Goal: Task Accomplishment & Management: Use online tool/utility

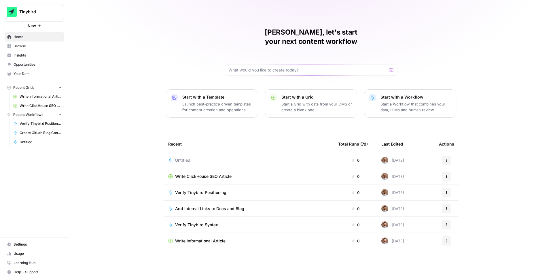
click at [196, 173] on span "Write ClickHouse SEO Article" at bounding box center [203, 176] width 56 height 6
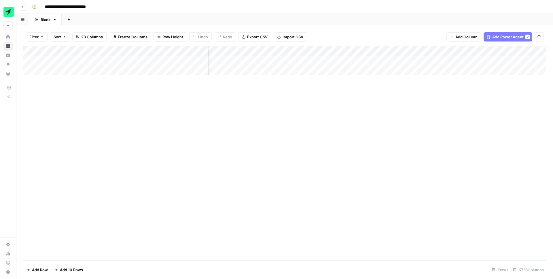
scroll to position [0, 225]
click at [361, 51] on div "Add Column" at bounding box center [284, 60] width 523 height 29
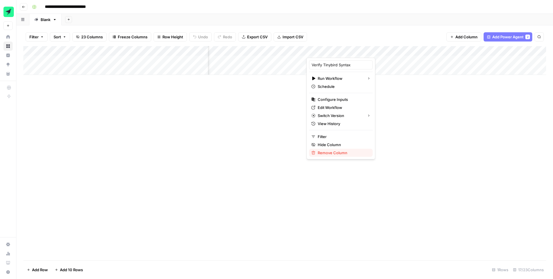
click at [337, 154] on span "Remove Column" at bounding box center [343, 153] width 50 height 6
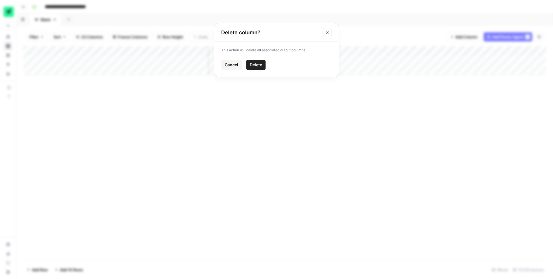
click at [257, 62] on span "Delete" at bounding box center [256, 65] width 12 height 6
click at [369, 51] on div "Add Column" at bounding box center [284, 60] width 523 height 29
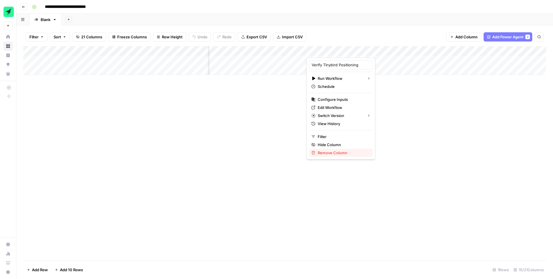
click at [345, 150] on span "Remove Column" at bounding box center [343, 153] width 50 height 6
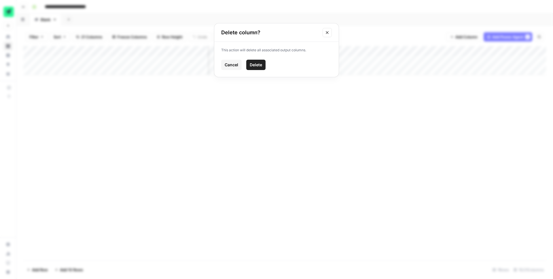
click at [253, 61] on button "Delete" at bounding box center [255, 65] width 19 height 10
click at [393, 52] on div "Add Column" at bounding box center [284, 60] width 523 height 29
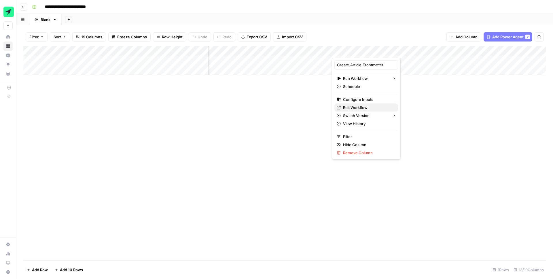
click at [357, 106] on span "Edit Workflow" at bounding box center [368, 108] width 50 height 6
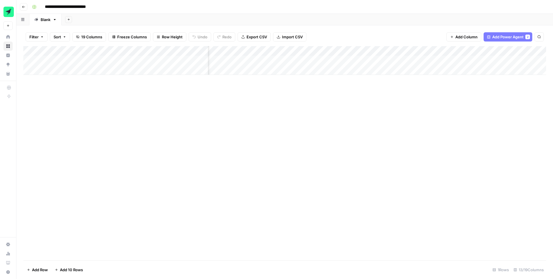
click at [393, 51] on div "Add Column" at bounding box center [284, 60] width 523 height 29
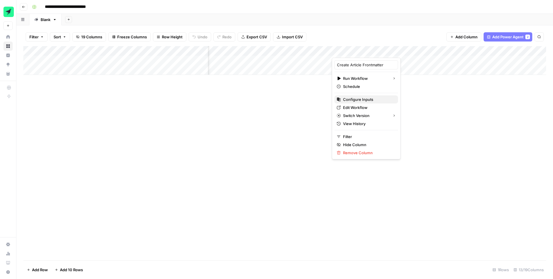
click at [360, 99] on span "Configure Inputs" at bounding box center [368, 100] width 50 height 6
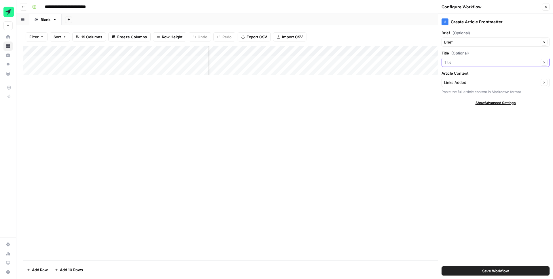
click at [482, 63] on input "Title (Optional)" at bounding box center [491, 62] width 95 height 6
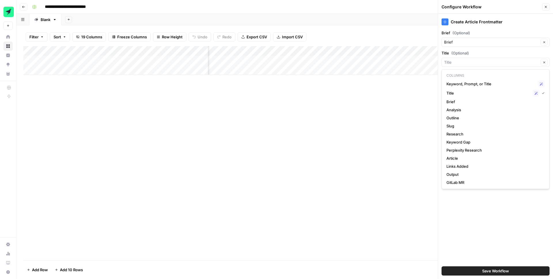
type input "Title"
click at [363, 102] on div "Add Column" at bounding box center [284, 153] width 523 height 214
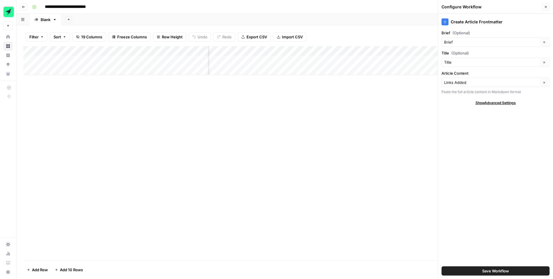
click at [424, 61] on div "Add Column" at bounding box center [284, 60] width 523 height 29
click at [422, 60] on div "Add Column" at bounding box center [284, 60] width 523 height 29
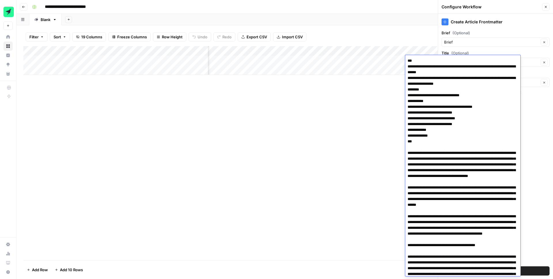
scroll to position [2918, 0]
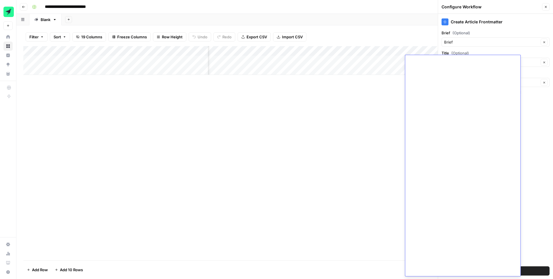
click at [386, 87] on div "Add Column" at bounding box center [284, 153] width 523 height 214
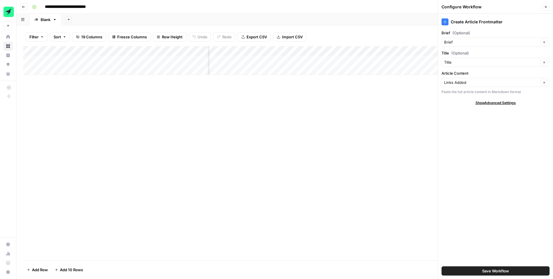
click at [547, 8] on icon "button" at bounding box center [545, 6] width 3 height 3
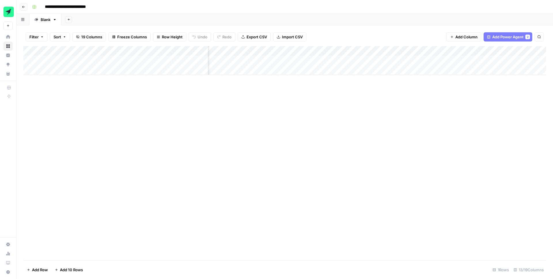
scroll to position [0, 483]
click at [344, 60] on div "Add Column" at bounding box center [284, 60] width 523 height 29
click at [287, 60] on div "Add Column" at bounding box center [284, 60] width 523 height 29
click at [307, 50] on div "Add Column" at bounding box center [284, 60] width 523 height 29
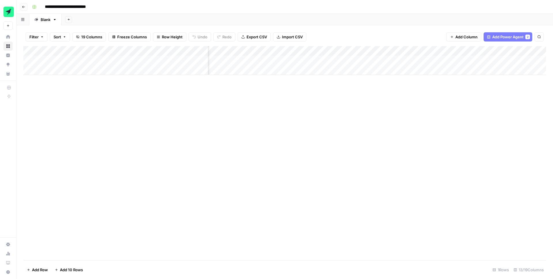
click at [234, 98] on div "Add Column" at bounding box center [284, 153] width 523 height 214
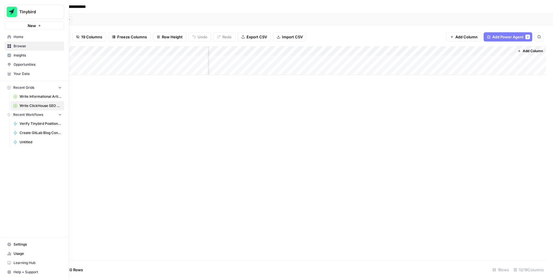
click at [24, 71] on span "Your Data" at bounding box center [38, 73] width 48 height 5
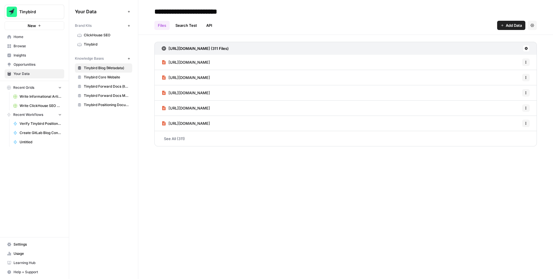
click at [101, 35] on span "ClickHouse SEO" at bounding box center [107, 35] width 46 height 5
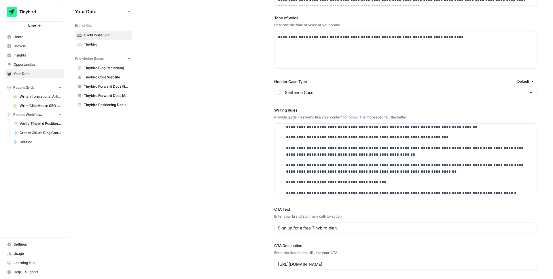
scroll to position [53, 0]
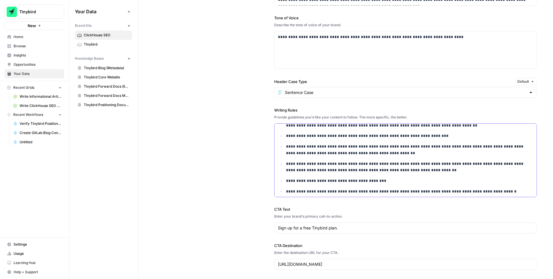
click at [337, 136] on p "**********" at bounding box center [409, 136] width 247 height 7
click at [420, 151] on p "**********" at bounding box center [409, 149] width 247 height 13
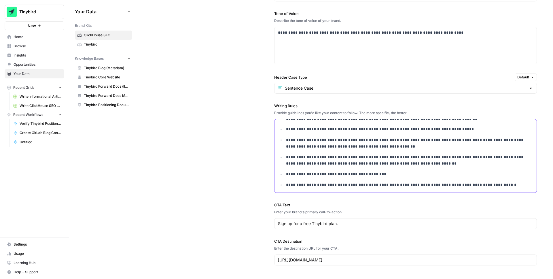
scroll to position [429, 0]
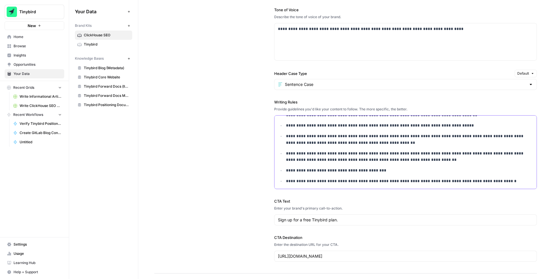
drag, startPoint x: 421, startPoint y: 160, endPoint x: 276, endPoint y: 152, distance: 144.9
click at [276, 152] on div "**********" at bounding box center [406, 125] width 262 height 128
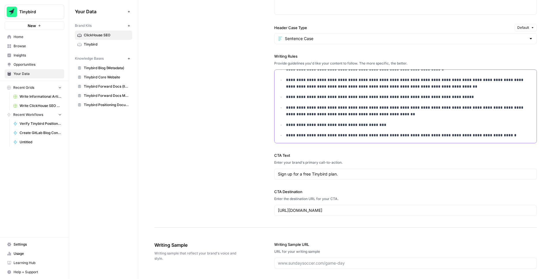
scroll to position [476, 0]
click at [232, 146] on div "**********" at bounding box center [345, 46] width 383 height 361
click at [39, 107] on span "Write ClickHouse SEO Article" at bounding box center [41, 105] width 42 height 5
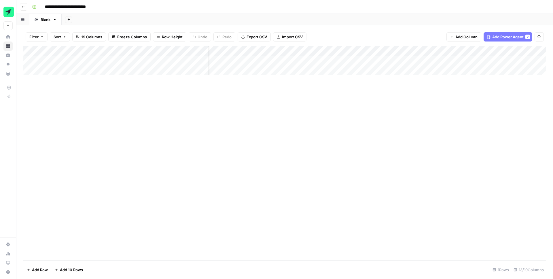
scroll to position [0, 128]
click at [451, 60] on div "Add Column" at bounding box center [284, 60] width 523 height 29
click at [482, 52] on div "Add Column" at bounding box center [284, 60] width 523 height 29
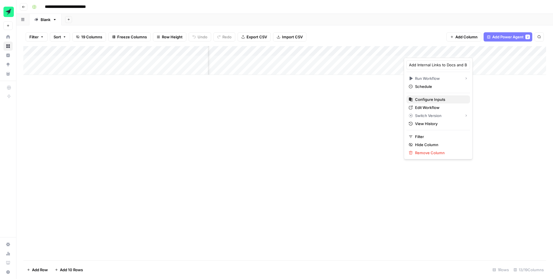
click at [435, 98] on span "Configure Inputs" at bounding box center [440, 100] width 50 height 6
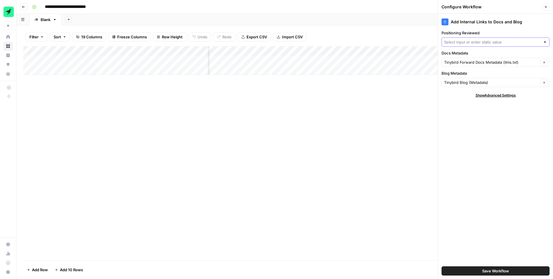
click at [476, 44] on input "Positioning Reviewed" at bounding box center [492, 42] width 97 height 6
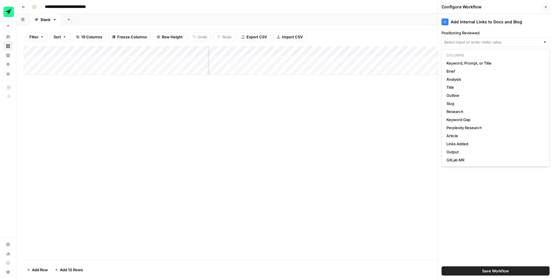
click at [479, 35] on label "Positioning Reviewed" at bounding box center [496, 33] width 108 height 6
click at [479, 39] on input "Positioning Reviewed" at bounding box center [492, 42] width 97 height 6
click at [392, 107] on div "Add Column" at bounding box center [284, 153] width 523 height 214
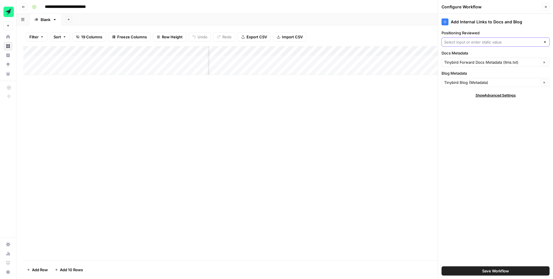
click at [471, 39] on input "Positioning Reviewed" at bounding box center [492, 42] width 97 height 6
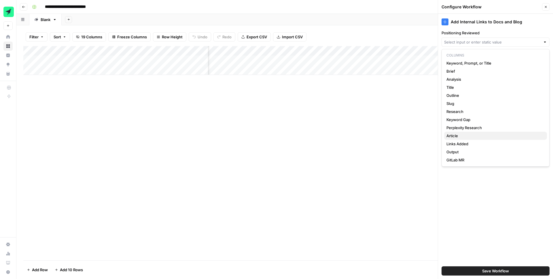
click at [460, 135] on span "Article" at bounding box center [495, 136] width 96 height 6
type input "Article"
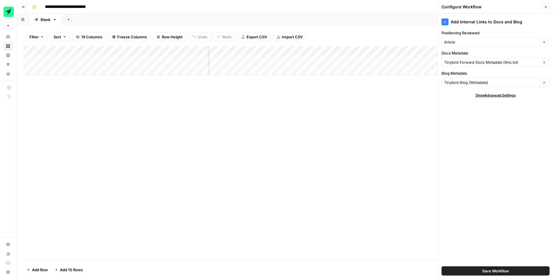
click at [488, 271] on span "Save Workflow" at bounding box center [495, 271] width 27 height 6
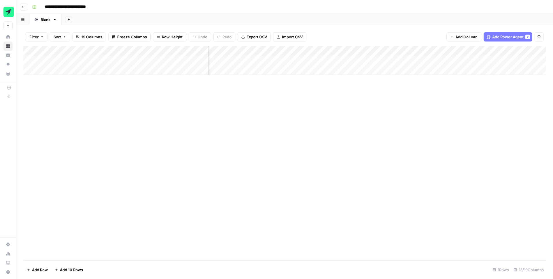
click at [483, 50] on div "Add Column" at bounding box center [284, 60] width 523 height 29
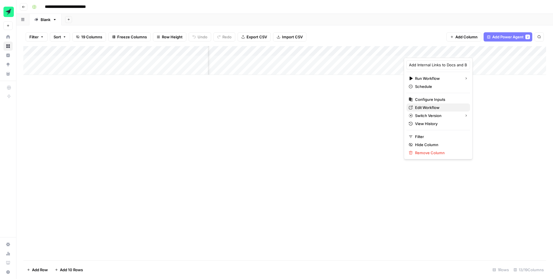
click at [439, 106] on span "Edit Workflow" at bounding box center [440, 108] width 50 height 6
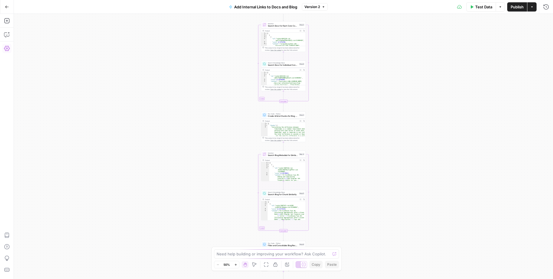
click at [8, 47] on icon "button" at bounding box center [7, 49] width 6 height 6
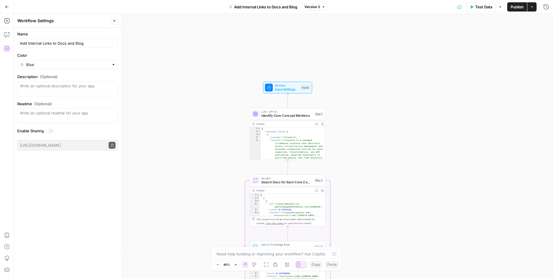
click at [289, 87] on span "Input Settings" at bounding box center [287, 89] width 24 height 5
click at [529, 35] on span "edit field" at bounding box center [527, 35] width 13 height 5
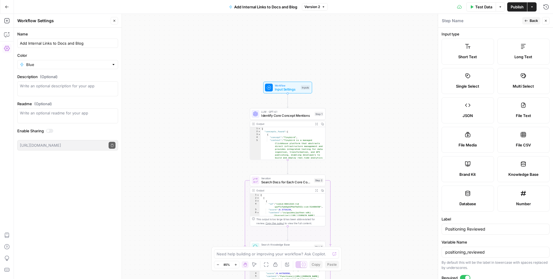
click at [531, 52] on label "Long Text" at bounding box center [524, 52] width 52 height 26
click at [469, 20] on div "Step Name" at bounding box center [481, 21] width 79 height 6
click at [470, 225] on div "Positioning Reviewed" at bounding box center [496, 229] width 108 height 11
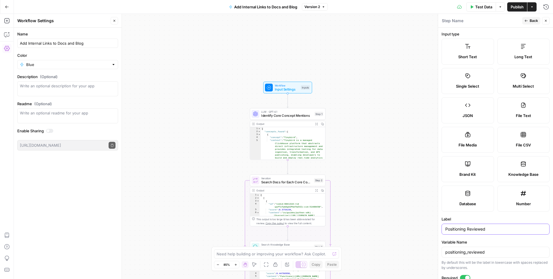
click at [461, 228] on input "Positioning Reviewed" at bounding box center [496, 229] width 101 height 6
type input "Article"
click at [466, 254] on input "positioning_reviewed" at bounding box center [496, 252] width 101 height 6
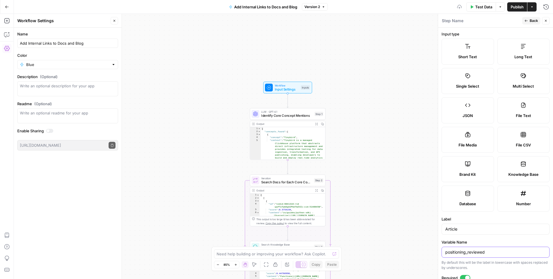
click at [466, 254] on input "positioning_reviewed" at bounding box center [496, 252] width 101 height 6
type input "article"
click at [504, 233] on div "Article" at bounding box center [496, 229] width 108 height 11
click at [547, 20] on icon "button" at bounding box center [545, 20] width 3 height 3
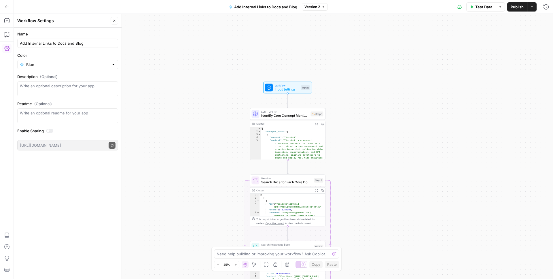
click at [283, 90] on span "Input Settings" at bounding box center [287, 89] width 24 height 5
click at [485, 69] on Metadata "Docs Metadata" at bounding box center [499, 70] width 92 height 6
click at [406, 62] on div "Workflow Input Settings Inputs LLM · GPT-4.1 Identify Core Concept Mentions Ste…" at bounding box center [283, 146] width 539 height 265
click at [515, 7] on span "Publish" at bounding box center [517, 7] width 13 height 6
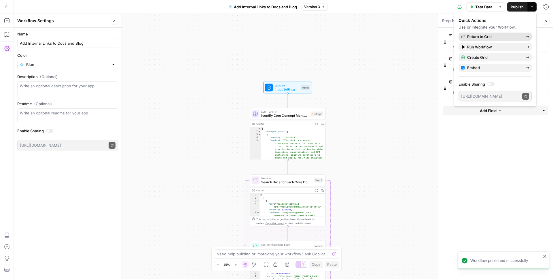
click at [481, 38] on span "Return to Grid" at bounding box center [494, 37] width 54 height 6
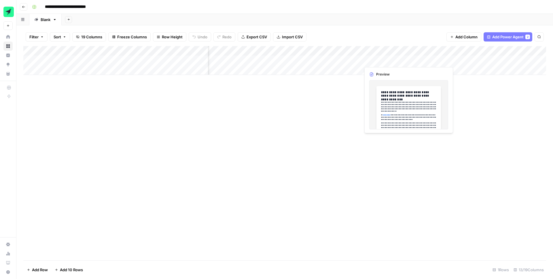
scroll to position [0, 341]
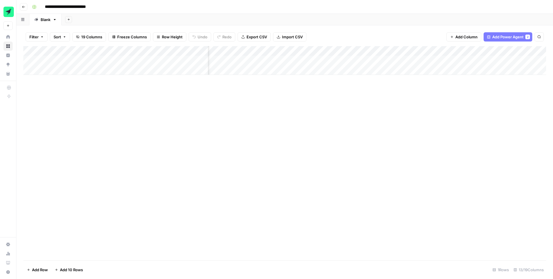
click at [396, 52] on div "Add Column" at bounding box center [284, 60] width 523 height 29
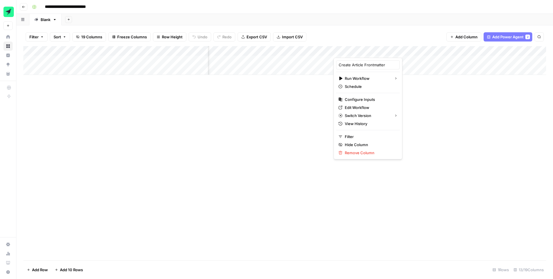
click at [279, 76] on div "Add Column" at bounding box center [284, 153] width 523 height 214
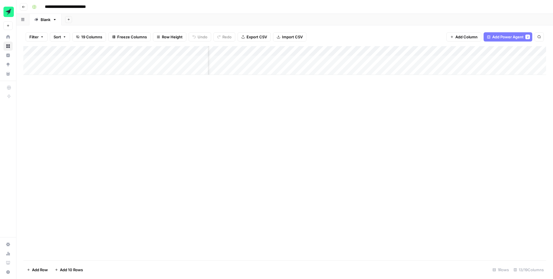
click at [328, 51] on div "Add Column" at bounding box center [284, 60] width 523 height 29
click at [257, 91] on div "Add Column" at bounding box center [284, 153] width 523 height 214
click at [269, 50] on div "Add Column" at bounding box center [284, 60] width 523 height 29
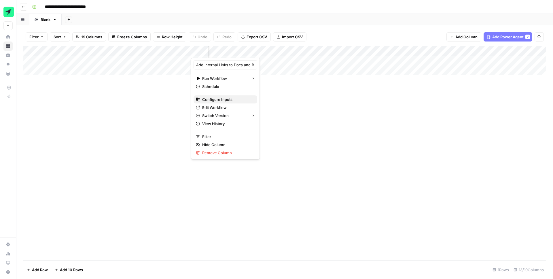
click at [214, 100] on span "Configure Inputs" at bounding box center [227, 100] width 50 height 6
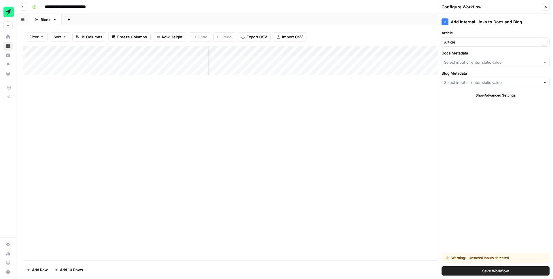
type input "Tinybird Forward Docs Metadata (llms.txt)"
type input "Tinybird Blog (Metadata)"
click at [487, 95] on span "Show Advanced Settings" at bounding box center [496, 95] width 40 height 5
click at [546, 6] on icon "button" at bounding box center [545, 6] width 3 height 3
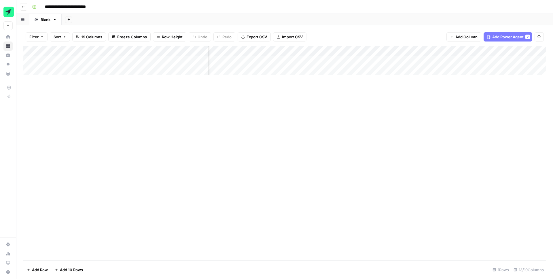
scroll to position [0, 202]
click at [267, 48] on div "Add Column" at bounding box center [284, 60] width 523 height 29
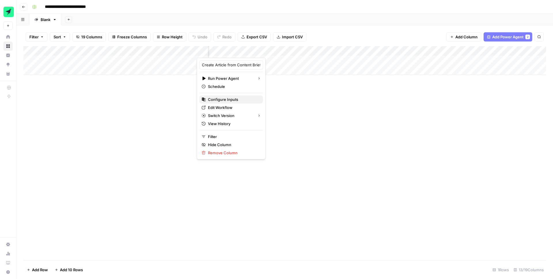
click at [224, 101] on span "Configure Inputs" at bounding box center [233, 100] width 50 height 6
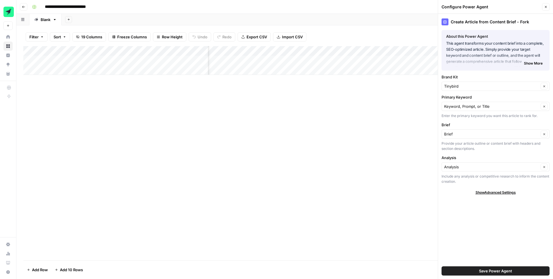
click at [463, 82] on div "Tinybird Clear" at bounding box center [496, 86] width 108 height 9
click at [461, 105] on span "ClickHouse SEO" at bounding box center [495, 108] width 96 height 6
type input "ClickHouse SEO"
click at [471, 239] on div "Create Article from Content Brief - Fork About this Power Agent This agent tran…" at bounding box center [495, 146] width 115 height 265
click at [482, 269] on span "Save Power Agent" at bounding box center [495, 271] width 33 height 6
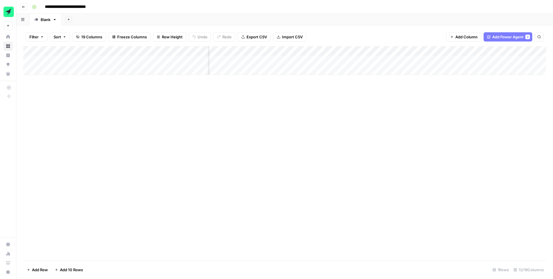
click at [325, 48] on div "Add Column" at bounding box center [284, 60] width 523 height 29
click at [420, 103] on div "Add Column" at bounding box center [284, 153] width 523 height 214
click at [439, 49] on div "Add Column" at bounding box center [284, 60] width 523 height 29
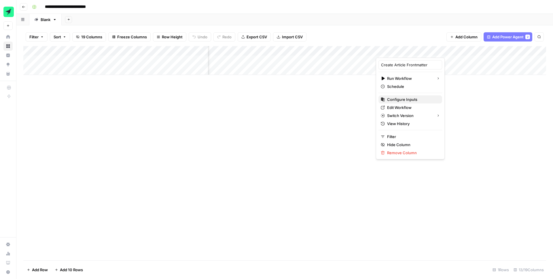
click at [405, 97] on span "Configure Inputs" at bounding box center [412, 100] width 50 height 6
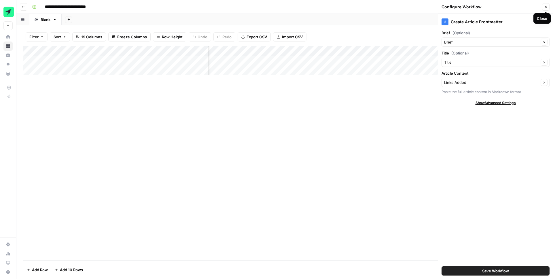
click at [548, 8] on icon "button" at bounding box center [545, 6] width 3 height 3
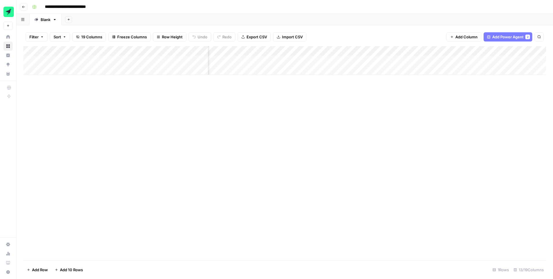
scroll to position [0, 79]
click at [74, 68] on div "Add Column" at bounding box center [284, 60] width 523 height 29
type textarea "**********"
click at [38, 70] on div "Add Column" at bounding box center [284, 65] width 523 height 39
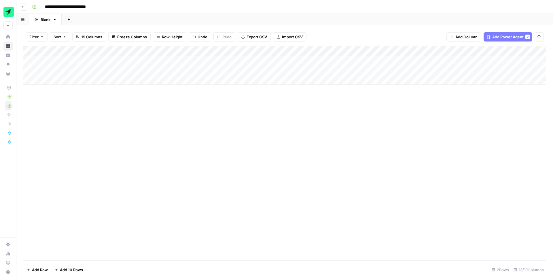
click at [229, 72] on div "Add Column" at bounding box center [284, 65] width 523 height 39
click at [233, 69] on div "Add Column" at bounding box center [284, 65] width 523 height 39
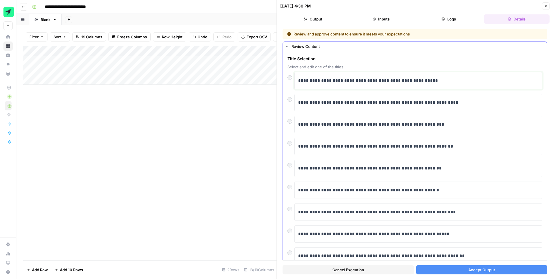
click at [319, 80] on p "**********" at bounding box center [418, 80] width 241 height 7
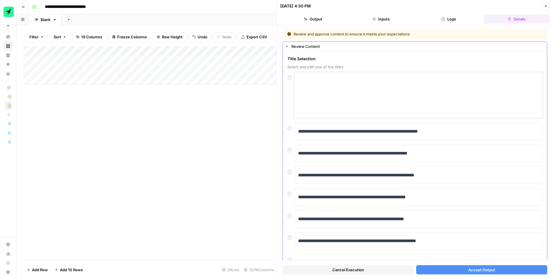
click at [350, 80] on textarea at bounding box center [418, 95] width 241 height 41
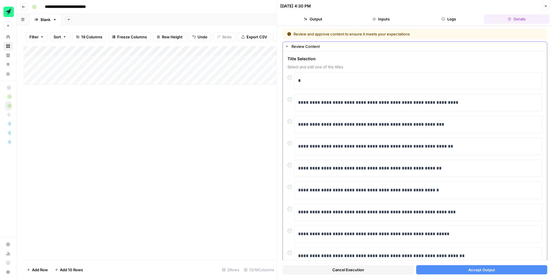
scroll to position [43, 0]
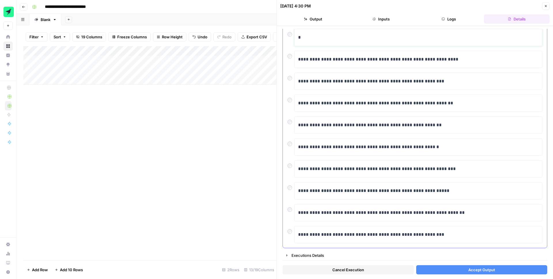
click at [315, 37] on p "*" at bounding box center [418, 37] width 241 height 7
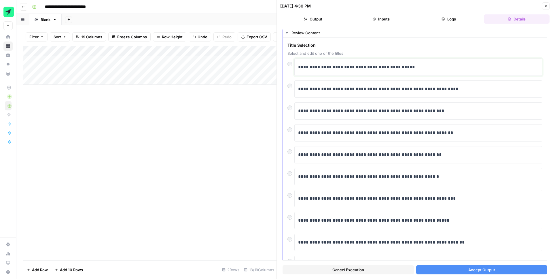
scroll to position [0, 0]
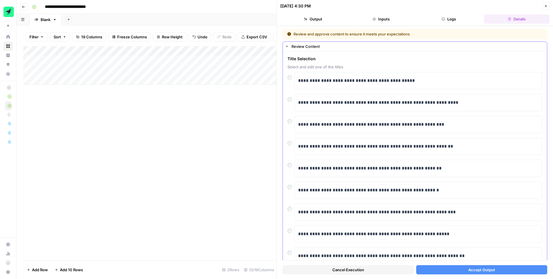
click at [461, 53] on div "**********" at bounding box center [415, 171] width 264 height 240
click at [492, 271] on span "Accept Output" at bounding box center [482, 270] width 27 height 6
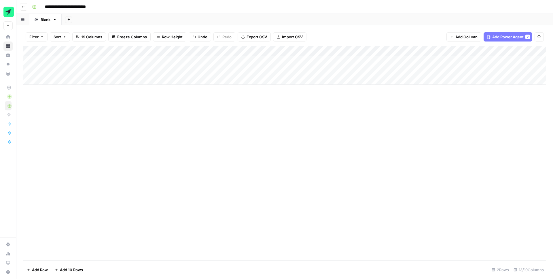
click at [245, 6] on div "**********" at bounding box center [289, 6] width 518 height 9
click at [278, 138] on div "Add Column" at bounding box center [284, 153] width 523 height 214
click at [31, 61] on div "Add Column" at bounding box center [284, 65] width 523 height 39
click at [41, 268] on span "Delete 1 Row" at bounding box center [38, 270] width 23 height 6
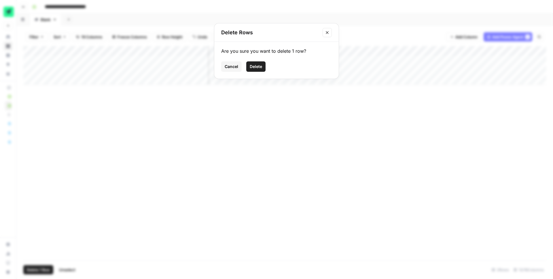
click at [255, 65] on span "Delete" at bounding box center [256, 67] width 12 height 6
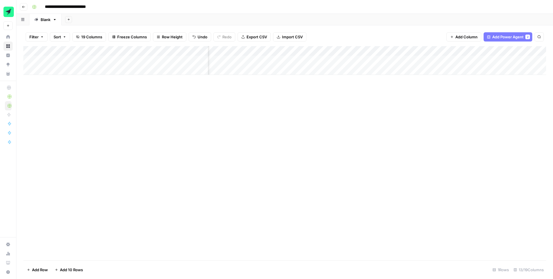
scroll to position [0, 125]
click at [273, 120] on div "Add Column" at bounding box center [284, 153] width 523 height 214
click at [250, 130] on div "Add Column" at bounding box center [284, 153] width 523 height 214
click at [435, 63] on div "Add Column" at bounding box center [284, 60] width 523 height 29
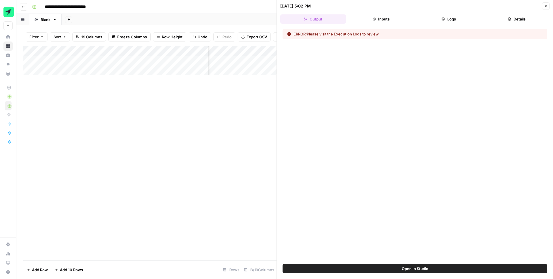
click at [353, 33] on button "Execution Logs" at bounding box center [348, 34] width 28 height 6
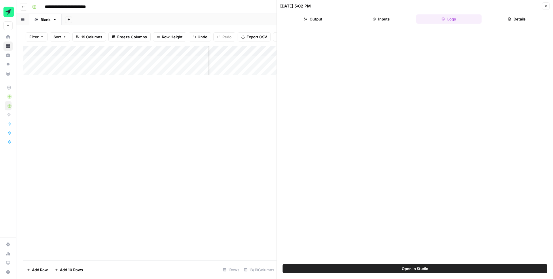
click at [321, 21] on button "Output" at bounding box center [313, 18] width 66 height 9
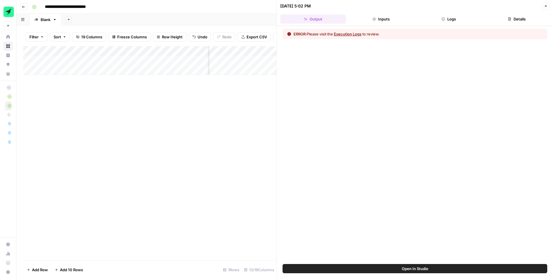
click at [345, 35] on button "Execution Logs" at bounding box center [348, 34] width 28 height 6
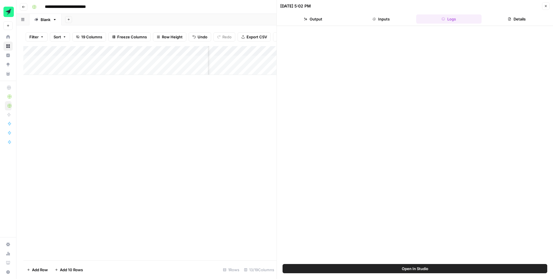
click at [440, 264] on button "Open In Studio" at bounding box center [415, 268] width 265 height 9
click at [546, 6] on icon "button" at bounding box center [545, 5] width 3 height 3
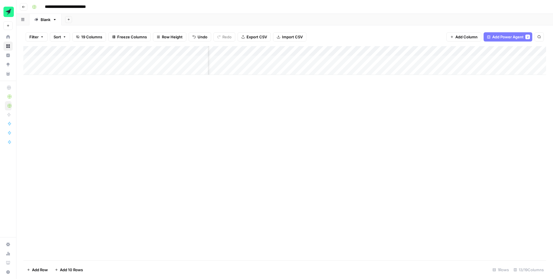
click at [486, 50] on div "Add Column" at bounding box center [284, 60] width 523 height 29
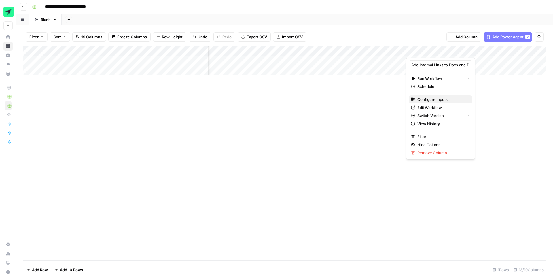
click at [440, 99] on span "Configure Inputs" at bounding box center [443, 100] width 50 height 6
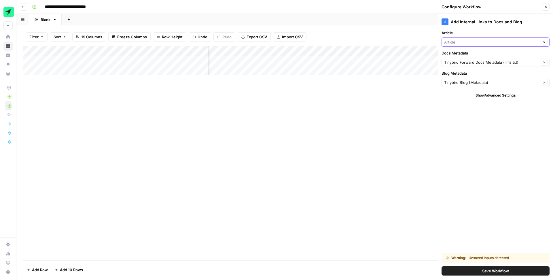
click at [471, 41] on input "Article" at bounding box center [491, 42] width 95 height 6
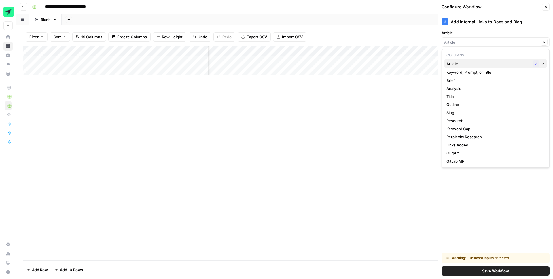
click at [456, 62] on span "Article" at bounding box center [489, 64] width 84 height 6
type input "Article"
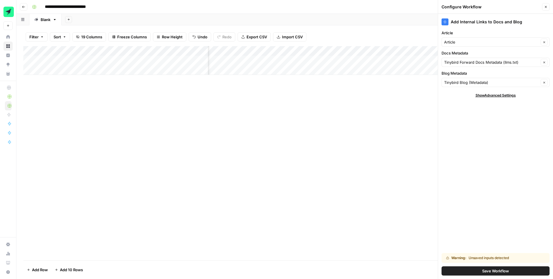
click at [497, 96] on span "Show Advanced Settings" at bounding box center [496, 95] width 40 height 5
click at [489, 271] on span "Save Workflow" at bounding box center [495, 271] width 27 height 6
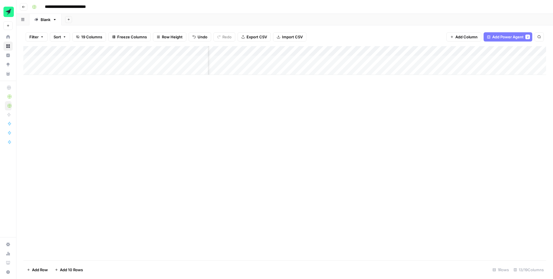
click at [485, 51] on div "Add Column" at bounding box center [284, 60] width 523 height 29
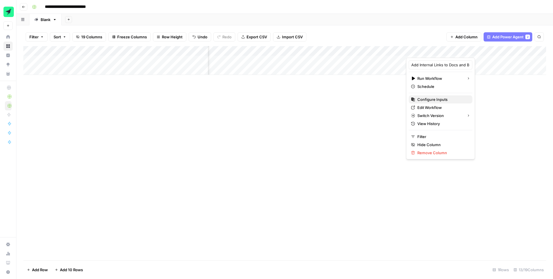
click at [437, 98] on span "Configure Inputs" at bounding box center [443, 100] width 50 height 6
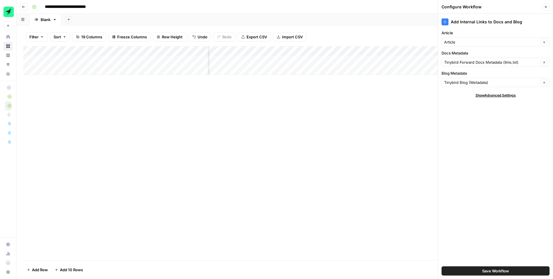
click at [489, 267] on button "Save Workflow" at bounding box center [496, 270] width 108 height 9
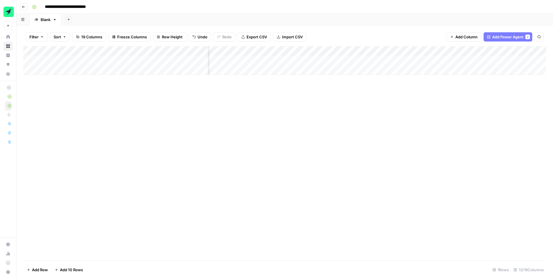
click at [448, 151] on div "Add Column" at bounding box center [284, 153] width 523 height 214
click at [409, 61] on div "Add Column" at bounding box center [284, 60] width 523 height 29
click at [413, 59] on div "Add Column" at bounding box center [284, 60] width 523 height 29
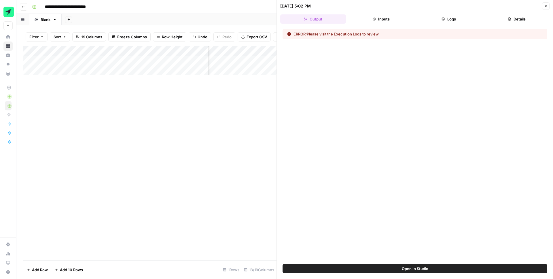
click at [547, 5] on icon "button" at bounding box center [545, 5] width 3 height 3
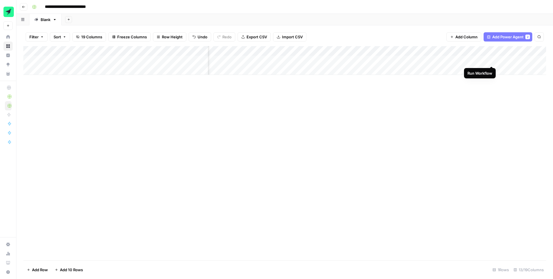
click at [493, 61] on div "Add Column" at bounding box center [284, 60] width 523 height 29
click at [321, 59] on div "Add Column" at bounding box center [284, 60] width 523 height 29
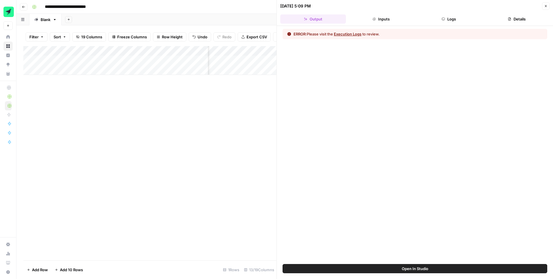
click at [350, 36] on button "Execution Logs" at bounding box center [348, 34] width 28 height 6
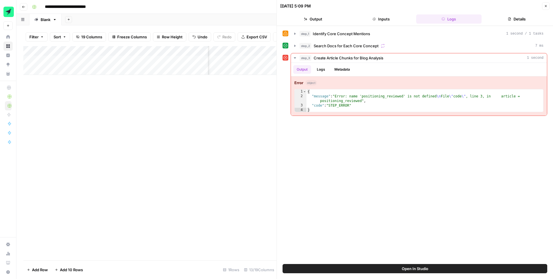
click at [414, 267] on span "Open In Studio" at bounding box center [415, 269] width 27 height 6
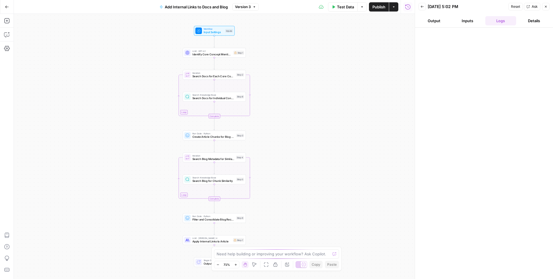
click at [502, 22] on button "Logs" at bounding box center [501, 20] width 31 height 9
click at [218, 29] on span "Workflow" at bounding box center [214, 28] width 20 height 3
click at [141, 39] on div "Workflow Input Settings Inputs Test Step LLM · GPT-4.1 Identify Core Concept Me…" at bounding box center [214, 146] width 401 height 265
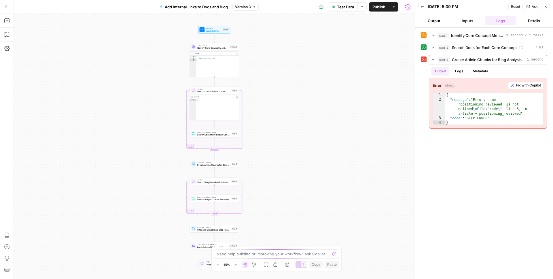
type textarea "**"
click at [214, 107] on div "[ ]" at bounding box center [217, 111] width 43 height 25
click at [215, 88] on span "Iteration" at bounding box center [213, 89] width 33 height 3
click at [220, 108] on div "[ ]" at bounding box center [217, 111] width 43 height 25
type textarea "*"
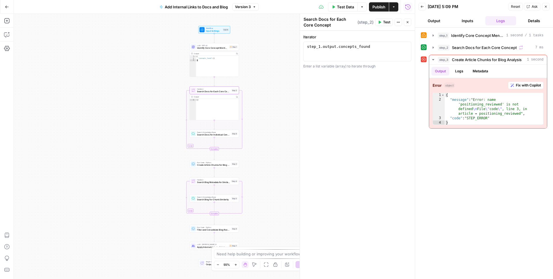
click at [215, 68] on div "{ "concepts_found" : [ ] }" at bounding box center [217, 68] width 43 height 25
click at [216, 47] on span "Identify Core Concept Mentions" at bounding box center [212, 47] width 31 height 3
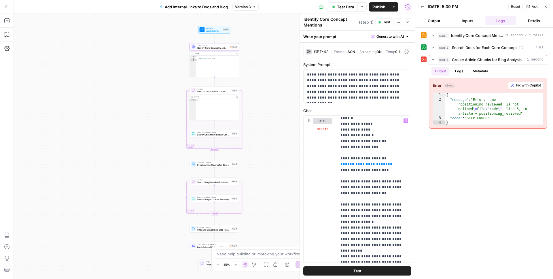
scroll to position [107, 0]
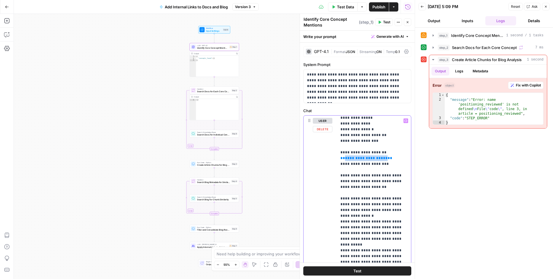
drag, startPoint x: 382, startPoint y: 158, endPoint x: 345, endPoint y: 158, distance: 36.9
drag, startPoint x: 380, startPoint y: 153, endPoint x: 343, endPoint y: 153, distance: 36.9
drag, startPoint x: 382, startPoint y: 163, endPoint x: 345, endPoint y: 164, distance: 36.9
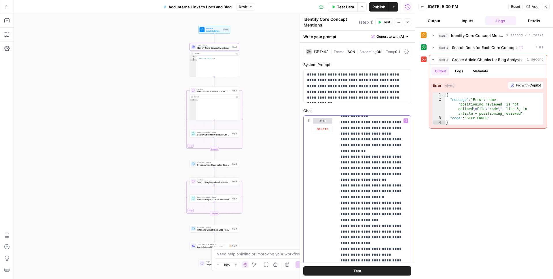
scroll to position [317, 0]
click at [259, 103] on div "Workflow Input Settings Inputs LLM · GPT-4.1 Identify Core Concept Mentions Ste…" at bounding box center [214, 146] width 401 height 265
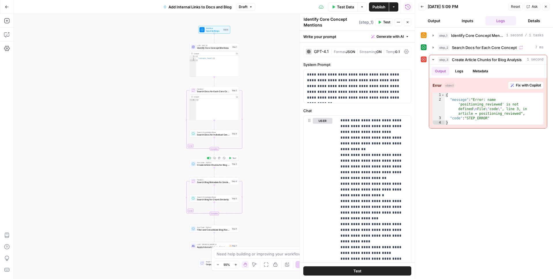
click at [222, 166] on span "Create Article Chunks for Blog Analysis" at bounding box center [213, 164] width 33 height 3
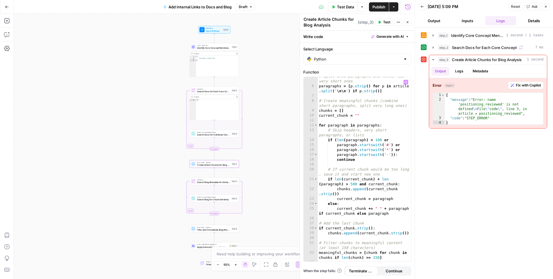
scroll to position [23, 0]
click at [225, 184] on span "Search Blog Metadata for Similar Content" at bounding box center [213, 182] width 33 height 3
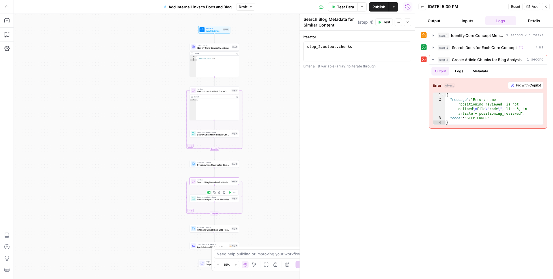
click at [222, 200] on span "Search Blog for Chunk Similarity" at bounding box center [213, 199] width 33 height 3
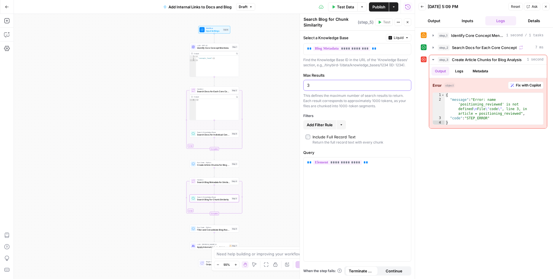
click at [341, 86] on input "3" at bounding box center [357, 85] width 101 height 6
click at [343, 123] on icon "button" at bounding box center [341, 124] width 3 height 3
click at [402, 129] on div "Add Filter Rule More" at bounding box center [357, 124] width 108 height 9
click at [209, 229] on span "Filter and Consolidate Blog Recommendations" at bounding box center [213, 229] width 33 height 3
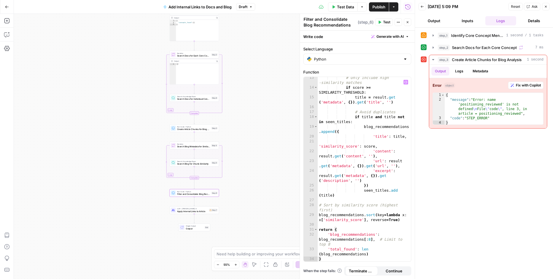
scroll to position [0, 0]
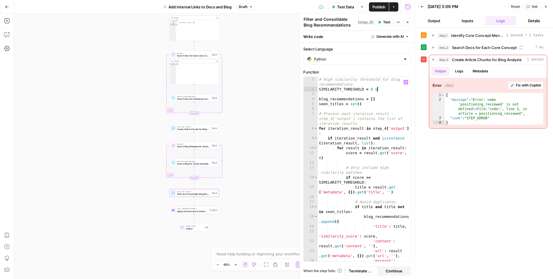
click at [378, 90] on div "# High similarity threshold for blog recommendations SIMILARITY_THRESHOLD = 0.5…" at bounding box center [364, 181] width 93 height 209
type textarea "**********"
click at [293, 98] on div "Workflow Input Settings Inputs LLM · GPT-4.1 Identify Core Concept Mentions Ste…" at bounding box center [214, 146] width 401 height 265
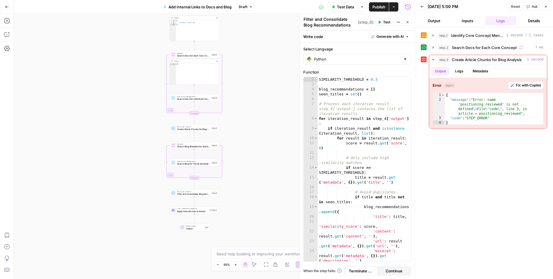
scroll to position [90, 0]
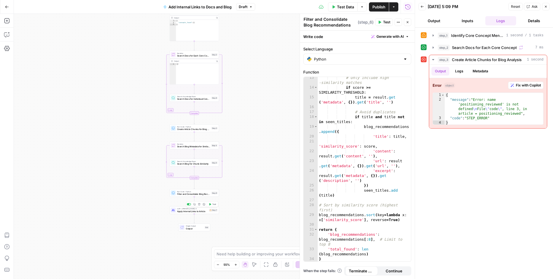
click at [203, 212] on span "Apply Internal Links to Article" at bounding box center [192, 211] width 31 height 3
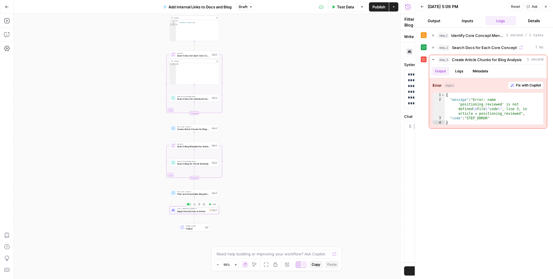
type textarea "Apply Internal Links to Article"
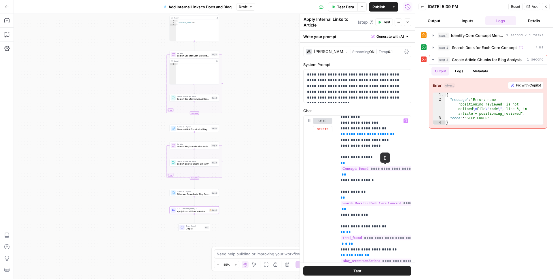
scroll to position [46, 0]
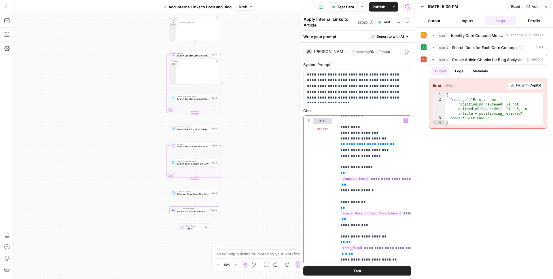
drag, startPoint x: 388, startPoint y: 138, endPoint x: 343, endPoint y: 138, distance: 44.4
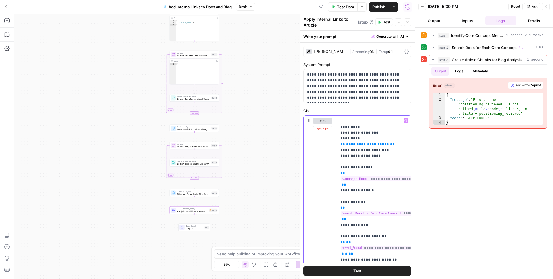
click at [367, 142] on span "**********" at bounding box center [367, 144] width 43 height 4
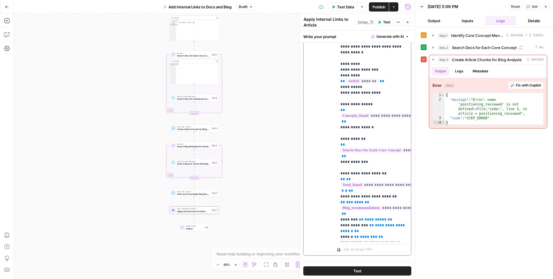
scroll to position [108, 0]
click at [352, 270] on button "Test" at bounding box center [357, 270] width 108 height 9
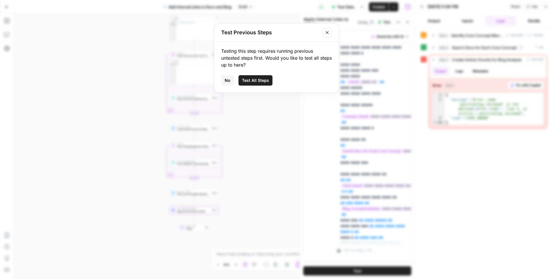
click at [325, 31] on icon "Close modal" at bounding box center [327, 32] width 5 height 5
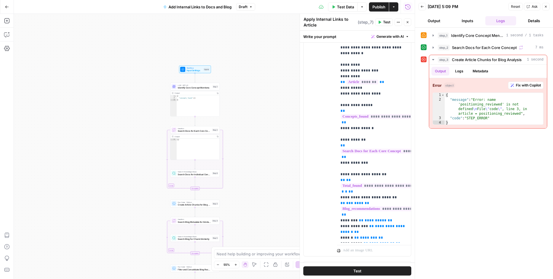
click at [341, 9] on span "Test Data" at bounding box center [345, 7] width 17 height 6
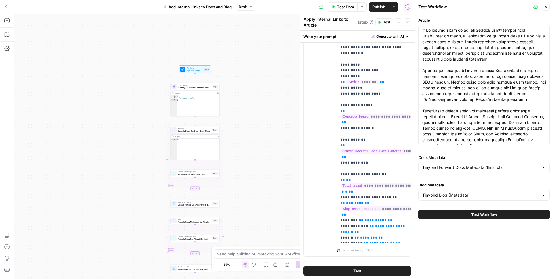
click at [488, 214] on span "Test Workflow" at bounding box center [484, 215] width 26 height 6
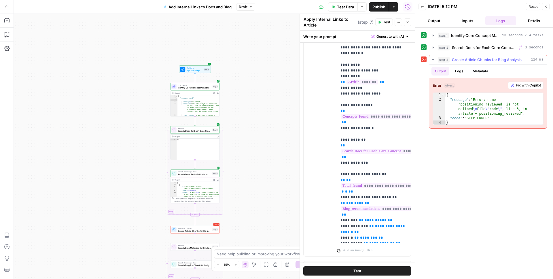
type textarea "*"
click at [529, 94] on div "{ "message" : "Error: name 'positioning_reviewed' is not defined \n File \" cod…" at bounding box center [494, 113] width 99 height 41
click at [529, 86] on span "Fix with Copilot" at bounding box center [528, 85] width 25 height 5
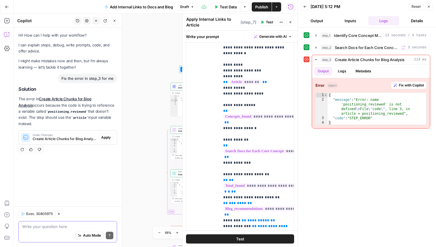
scroll to position [108, 0]
click at [410, 87] on span "Fix with Copilot" at bounding box center [411, 85] width 25 height 5
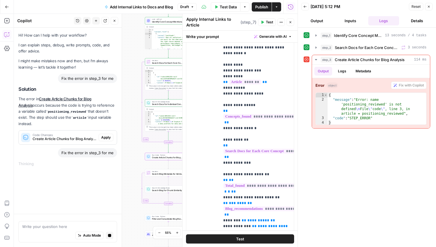
click at [106, 135] on div "Code Changes Create Article Chunks for Blog Analysis (step_3) Apply" at bounding box center [68, 137] width 98 height 9
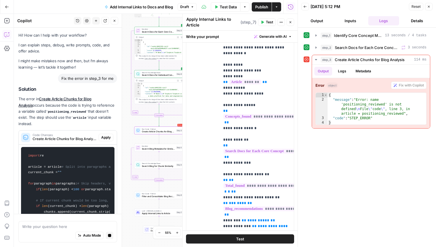
click at [105, 135] on span "Apply" at bounding box center [106, 137] width 10 height 5
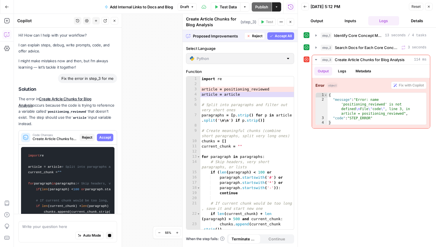
click at [246, 93] on div "1 2 3 4 5 6 7 8 9 10 11 12 13 14 15 16 17 18 19 20 21 22 23 24 import re articl…" at bounding box center [239, 152] width 107 height 153
click at [236, 91] on div "1 2 3 4 5 6 7 8 9 10 11 12 13 14 15 16 17 18 19 20 21 22 23 24 import re articl…" at bounding box center [239, 152] width 107 height 153
click at [283, 34] on span "Accept All" at bounding box center [283, 35] width 17 height 5
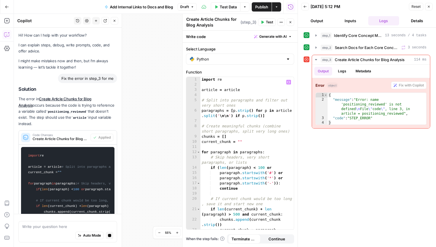
type textarea "**********"
click at [233, 90] on div "import re article = article # Split into paragraphs and filter out very short o…" at bounding box center [246, 158] width 93 height 163
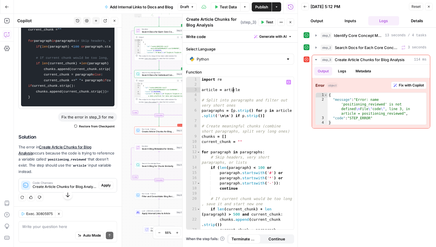
scroll to position [257, 0]
click at [105, 185] on span "Apply" at bounding box center [106, 185] width 10 height 5
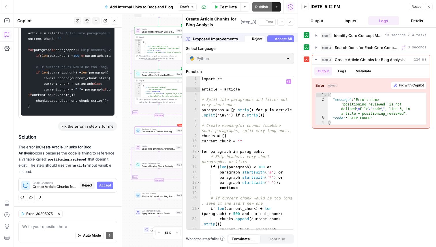
scroll to position [239, 0]
click at [281, 36] on span "Accept All" at bounding box center [283, 35] width 17 height 5
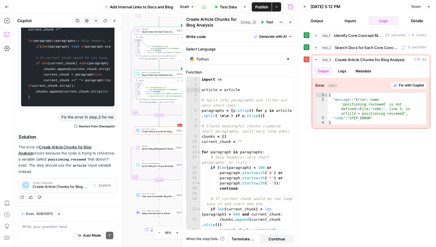
click at [224, 7] on span "Test Data" at bounding box center [228, 7] width 17 height 6
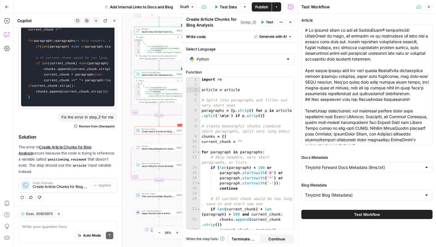
click at [374, 215] on span "Test Workflow" at bounding box center [367, 215] width 26 height 6
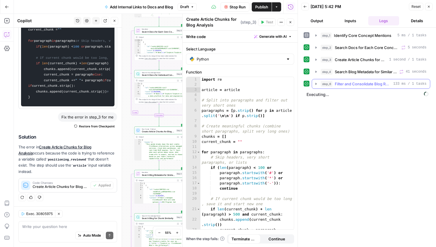
click at [316, 82] on icon "button" at bounding box center [316, 84] width 5 height 5
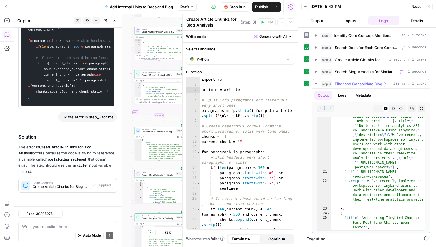
scroll to position [257, 0]
click at [317, 82] on icon "button" at bounding box center [316, 84] width 5 height 5
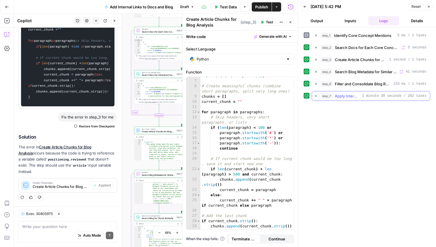
click at [316, 96] on icon "button" at bounding box center [316, 96] width 5 height 5
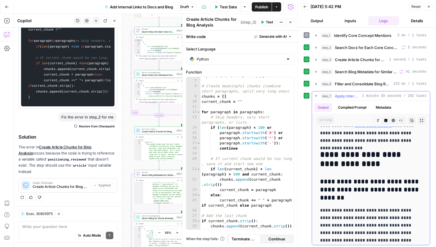
scroll to position [3749, 0]
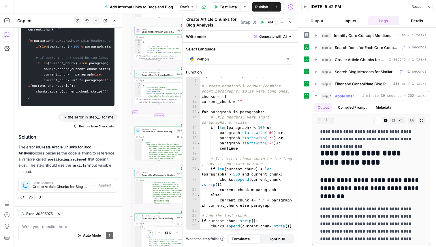
click at [317, 95] on icon "button" at bounding box center [316, 96] width 5 height 5
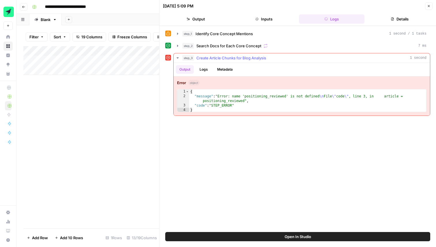
scroll to position [0, 229]
click at [429, 5] on icon "button" at bounding box center [428, 5] width 3 height 3
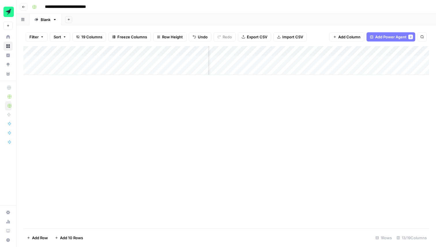
click at [383, 50] on div "Add Column" at bounding box center [225, 60] width 405 height 29
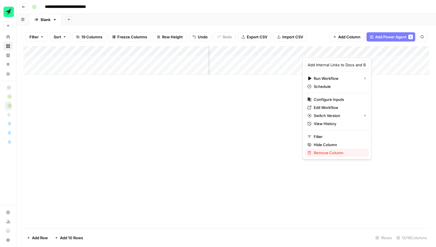
click at [329, 151] on span "Remove Column" at bounding box center [339, 153] width 50 height 6
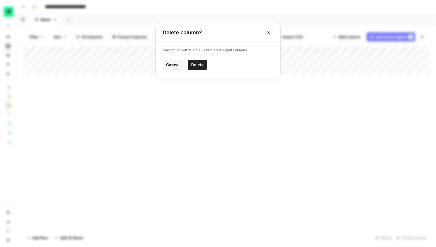
click at [198, 65] on span "Delete" at bounding box center [197, 65] width 12 height 6
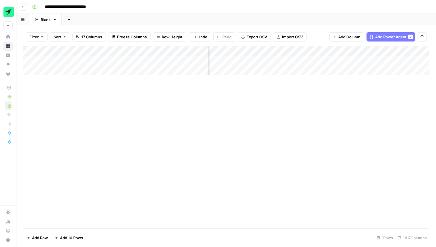
click at [350, 37] on span "Add Column" at bounding box center [349, 37] width 22 height 6
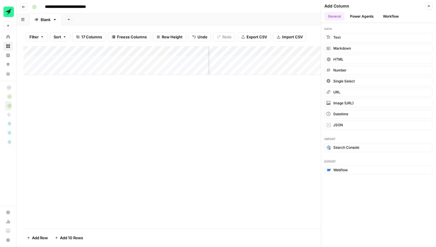
click at [362, 15] on button "Power Agents" at bounding box center [361, 16] width 31 height 9
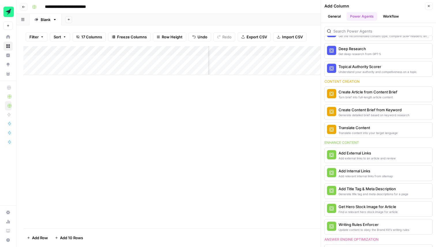
scroll to position [107, 0]
click at [359, 154] on div "Add External Links" at bounding box center [366, 153] width 57 height 6
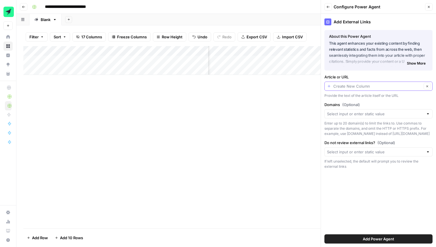
click at [350, 87] on input "Article or URL" at bounding box center [377, 86] width 88 height 6
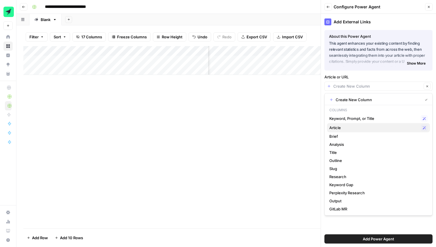
click at [334, 125] on span "Article" at bounding box center [373, 128] width 89 height 6
type input "Article"
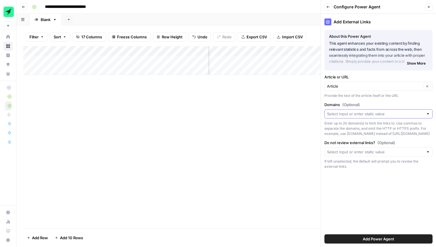
click at [341, 112] on input "Domains (Optional)" at bounding box center [375, 114] width 97 height 6
click at [282, 122] on div "Add Column" at bounding box center [225, 137] width 405 height 182
click at [378, 150] on input "Do not review external links? (Optional)" at bounding box center [375, 152] width 97 height 6
click at [369, 173] on div "Add External Links About this Power Agent This agent enhances your existing con…" at bounding box center [378, 130] width 115 height 233
click at [369, 154] on input "Do not review external links? (Optional)" at bounding box center [375, 152] width 97 height 6
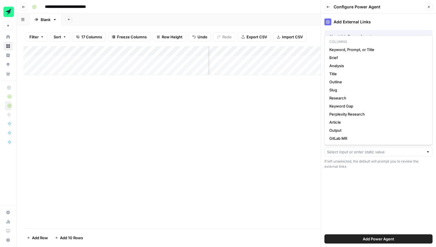
click at [360, 209] on div "Add External Links About this Power Agent This agent enhances your existing con…" at bounding box center [378, 130] width 115 height 233
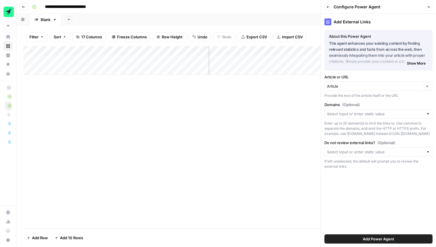
click at [417, 62] on span "Show More" at bounding box center [416, 63] width 19 height 5
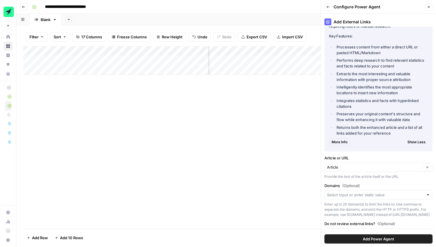
scroll to position [0, 0]
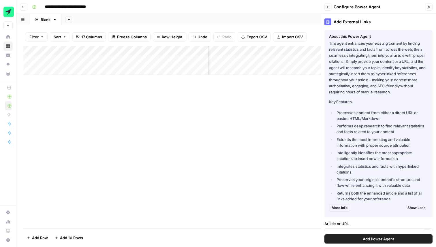
click at [372, 237] on span "Add Power Agent" at bounding box center [378, 239] width 31 height 6
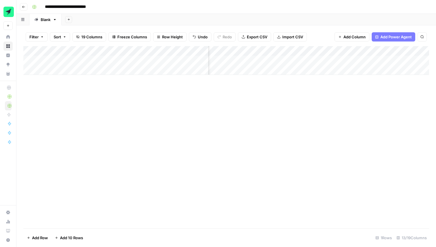
scroll to position [0, 515]
drag, startPoint x: 378, startPoint y: 52, endPoint x: 88, endPoint y: 52, distance: 289.3
click at [88, 52] on div "Add Column" at bounding box center [225, 60] width 405 height 29
drag, startPoint x: 70, startPoint y: 49, endPoint x: 192, endPoint y: 54, distance: 122.5
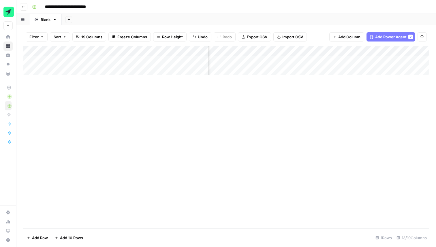
click at [192, 54] on div "Add Column" at bounding box center [225, 60] width 405 height 29
drag, startPoint x: 208, startPoint y: 55, endPoint x: 110, endPoint y: 48, distance: 98.5
click at [110, 48] on div "Add Column" at bounding box center [225, 60] width 405 height 29
drag, startPoint x: 219, startPoint y: 52, endPoint x: 307, endPoint y: 54, distance: 88.2
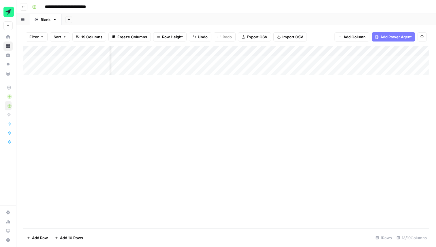
click at [307, 54] on div "Add Column" at bounding box center [225, 60] width 405 height 29
drag, startPoint x: 373, startPoint y: 52, endPoint x: 140, endPoint y: 47, distance: 232.9
click at [140, 47] on div "Add Column" at bounding box center [225, 60] width 405 height 29
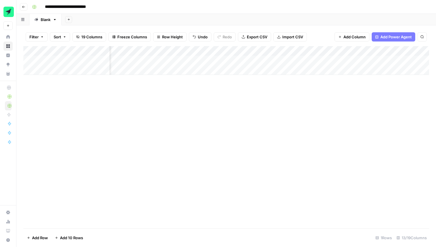
click at [364, 55] on div "Add Column" at bounding box center [225, 60] width 405 height 29
click at [306, 105] on div "Add Column" at bounding box center [225, 137] width 405 height 182
drag, startPoint x: 305, startPoint y: 48, endPoint x: 263, endPoint y: 50, distance: 42.1
click at [263, 50] on div "Add Column" at bounding box center [225, 60] width 405 height 29
click at [351, 34] on span "Add Column" at bounding box center [354, 37] width 22 height 6
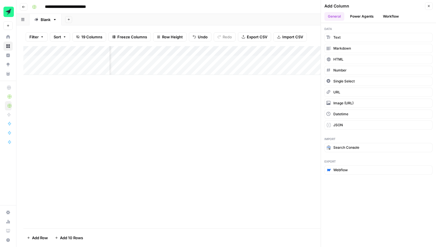
click at [365, 19] on button "Power Agents" at bounding box center [361, 16] width 31 height 9
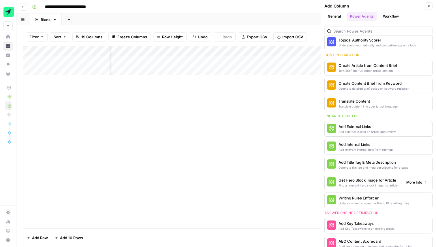
scroll to position [73, 0]
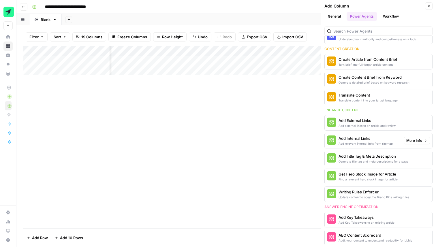
click at [373, 139] on div "Add Internal Links" at bounding box center [365, 138] width 54 height 6
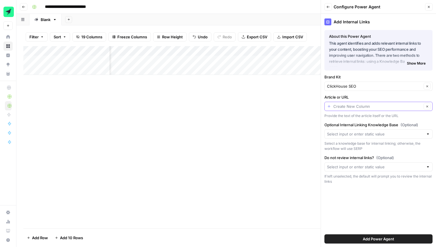
click at [363, 106] on input "Article or URL" at bounding box center [377, 106] width 88 height 6
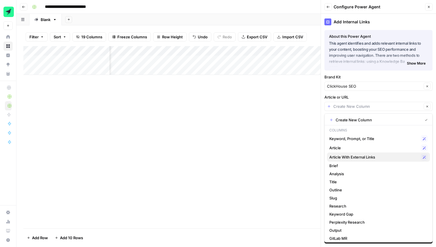
click at [349, 158] on span "Article With External Links" at bounding box center [373, 157] width 89 height 6
type input "Article With External Links"
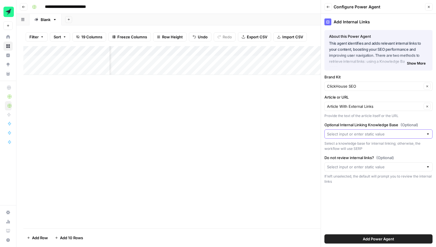
click at [356, 134] on input "Optional Internal Linking Knowledge Base (Optional)" at bounding box center [375, 134] width 97 height 6
click at [285, 146] on div "Add Column" at bounding box center [225, 137] width 405 height 182
click at [381, 131] on div at bounding box center [378, 133] width 108 height 9
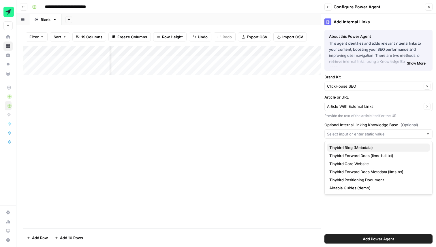
click at [363, 148] on span "Tinybird Blog (Metadata)" at bounding box center [377, 148] width 96 height 6
type input "Tinybird Blog (Metadata)"
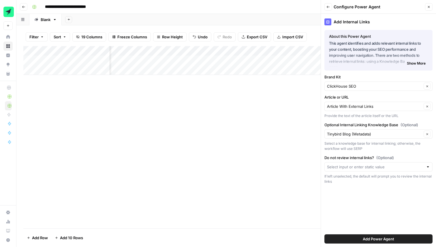
click at [374, 239] on span "Add Power Agent" at bounding box center [378, 239] width 31 height 6
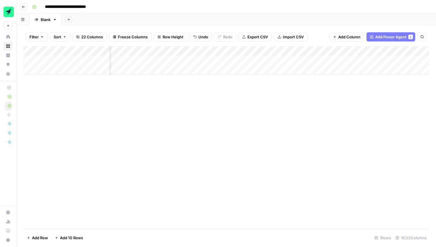
scroll to position [0, 545]
drag, startPoint x: 341, startPoint y: 50, endPoint x: 132, endPoint y: 44, distance: 209.6
click at [132, 44] on div "Filter Sort 22 Columns Freeze Columns Row Height Undo Redo Export CSV Import CS…" at bounding box center [225, 136] width 419 height 222
drag, startPoint x: 271, startPoint y: 50, endPoint x: 166, endPoint y: 55, distance: 105.9
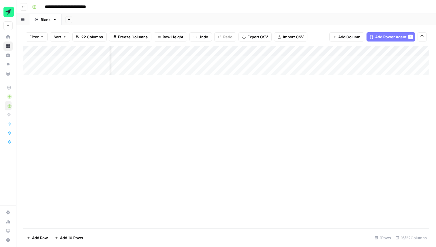
click at [166, 55] on div "Add Column" at bounding box center [225, 60] width 405 height 29
drag, startPoint x: 374, startPoint y: 50, endPoint x: 136, endPoint y: 52, distance: 238.3
click at [136, 52] on div "Add Column" at bounding box center [225, 60] width 405 height 29
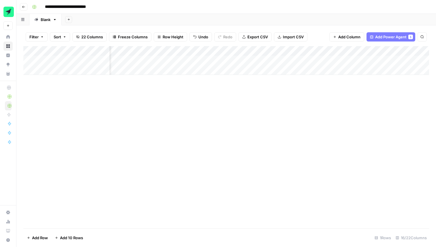
drag, startPoint x: 292, startPoint y: 50, endPoint x: 180, endPoint y: 49, distance: 112.4
click at [180, 49] on div "Add Column" at bounding box center [225, 60] width 405 height 29
click at [195, 50] on div "Add Column" at bounding box center [225, 60] width 405 height 29
click at [169, 97] on span "Hide Column" at bounding box center [182, 100] width 50 height 6
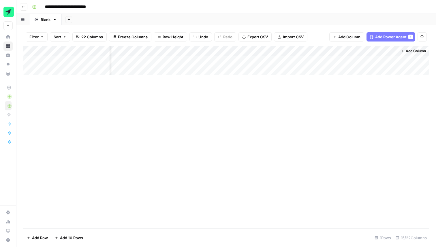
drag, startPoint x: 365, startPoint y: 52, endPoint x: 154, endPoint y: 49, distance: 210.7
click at [154, 49] on div "Add Column" at bounding box center [225, 60] width 405 height 29
drag, startPoint x: 343, startPoint y: 50, endPoint x: 262, endPoint y: 52, distance: 80.7
click at [262, 52] on div "Add Column" at bounding box center [225, 60] width 405 height 29
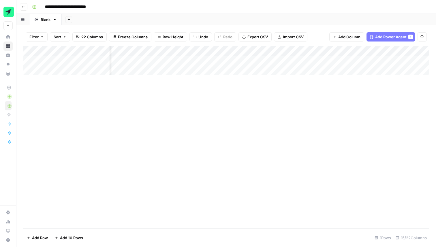
scroll to position [0, 349]
click at [245, 51] on div "Add Column" at bounding box center [225, 60] width 405 height 29
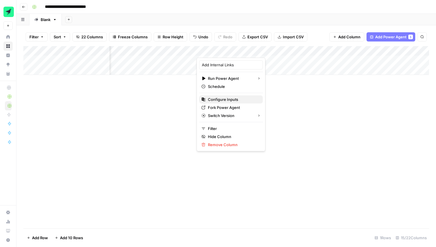
click at [229, 100] on span "Configure Inputs" at bounding box center [233, 100] width 50 height 6
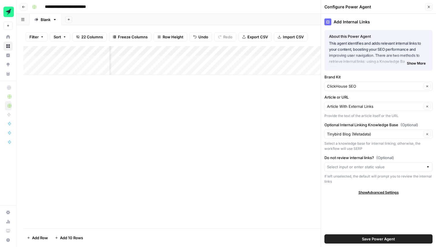
click at [359, 240] on button "Save Power Agent" at bounding box center [378, 238] width 108 height 9
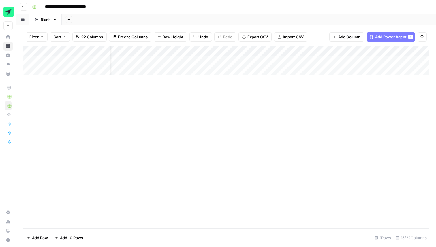
click at [371, 51] on div "Add Column" at bounding box center [225, 60] width 405 height 29
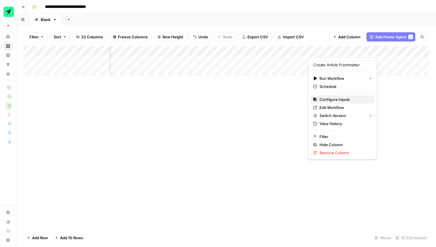
click at [339, 100] on span "Configure Inputs" at bounding box center [344, 100] width 50 height 6
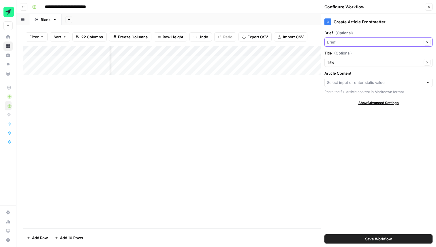
click at [348, 40] on input "Brief (Optional)" at bounding box center [374, 42] width 95 height 6
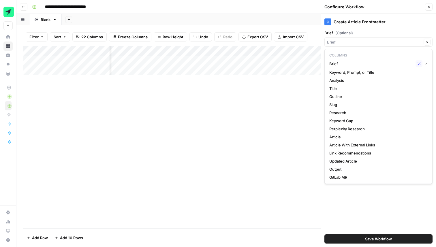
type input "Brief"
click at [286, 108] on div "Add Column" at bounding box center [225, 137] width 405 height 182
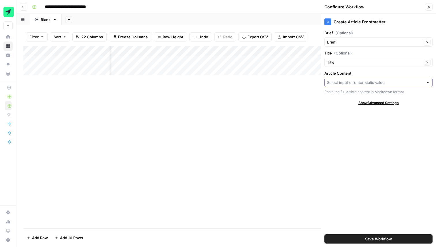
click at [363, 82] on input "Article Content" at bounding box center [375, 83] width 97 height 6
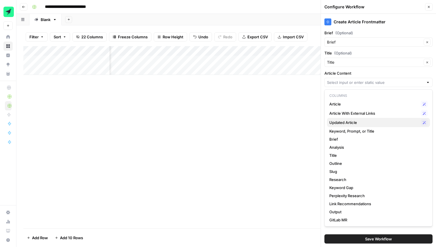
click at [355, 124] on span "Updated Article" at bounding box center [373, 123] width 89 height 6
type input "Updated Article"
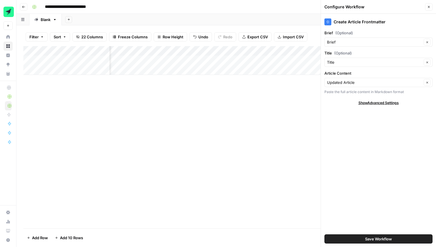
click at [371, 238] on span "Save Workflow" at bounding box center [378, 239] width 27 height 6
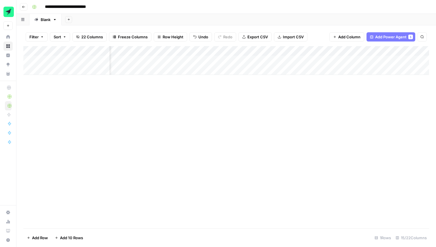
scroll to position [0, 569]
click at [353, 41] on button "Add Column" at bounding box center [346, 36] width 35 height 9
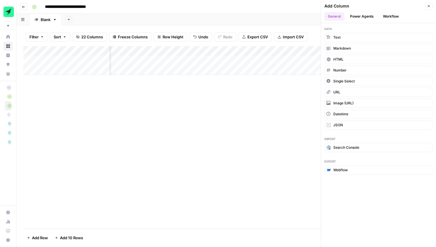
click at [396, 18] on button "Workflow" at bounding box center [390, 16] width 23 height 9
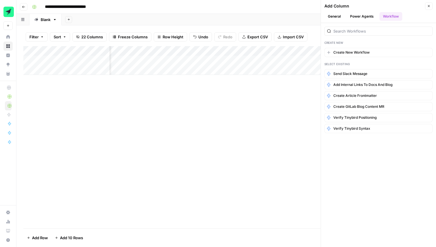
click at [366, 13] on button "Power Agents" at bounding box center [361, 16] width 31 height 9
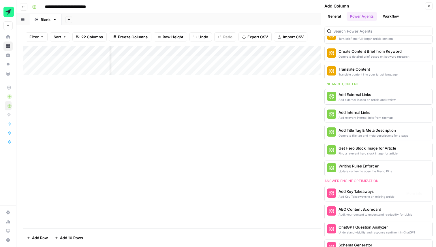
scroll to position [144, 0]
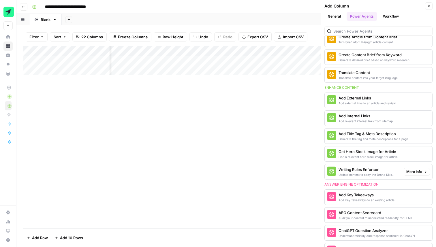
click at [423, 171] on button "More Info" at bounding box center [416, 171] width 26 height 7
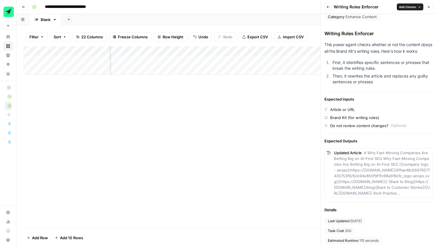
scroll to position [4, 0]
click at [429, 5] on icon "button" at bounding box center [428, 6] width 3 height 3
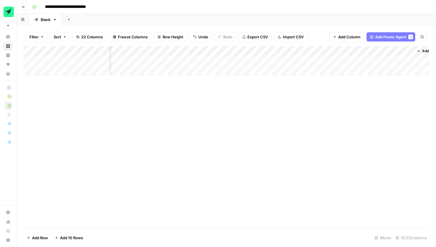
scroll to position [0, 509]
click at [209, 51] on div "Add Column" at bounding box center [225, 60] width 405 height 29
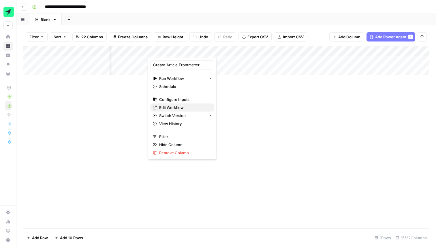
click at [171, 108] on span "Edit Workflow" at bounding box center [184, 108] width 50 height 6
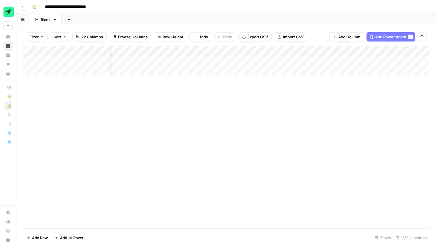
scroll to position [0, 266]
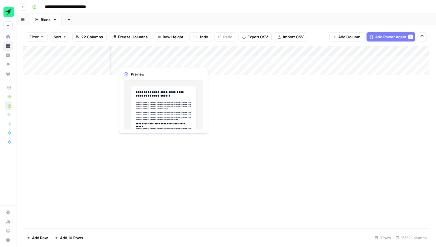
click at [142, 59] on div "Add Column" at bounding box center [225, 60] width 405 height 29
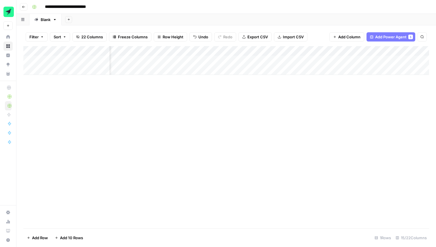
click at [144, 58] on div "Add Column" at bounding box center [225, 60] width 405 height 29
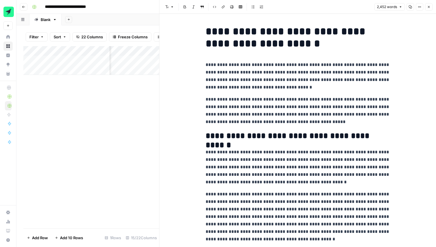
click at [326, 44] on h1 "**********" at bounding box center [297, 37] width 184 height 24
click at [316, 87] on p "**********" at bounding box center [297, 76] width 184 height 30
click at [334, 125] on p "**********" at bounding box center [297, 111] width 184 height 30
click at [334, 101] on p "**********" at bounding box center [297, 111] width 184 height 30
click at [127, 122] on div "Add Column" at bounding box center [91, 137] width 136 height 182
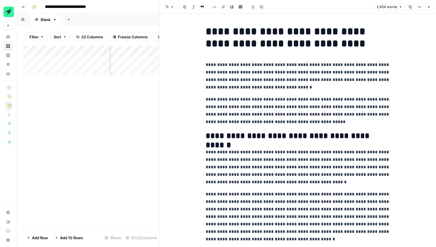
click at [322, 114] on p "**********" at bounding box center [297, 111] width 184 height 30
click at [333, 121] on p "**********" at bounding box center [297, 111] width 184 height 30
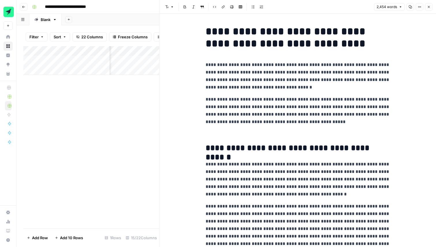
click at [219, 132] on p at bounding box center [297, 133] width 184 height 7
click at [211, 136] on p at bounding box center [297, 133] width 184 height 7
click at [223, 162] on span "Edit with AI" at bounding box center [223, 160] width 18 height 5
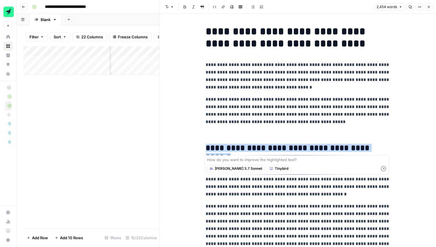
click at [225, 171] on button "[PERSON_NAME] 3.7 Sonnet" at bounding box center [236, 168] width 58 height 7
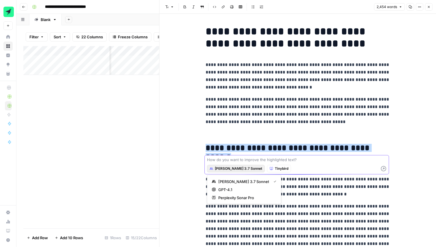
click at [229, 159] on textarea at bounding box center [296, 160] width 179 height 6
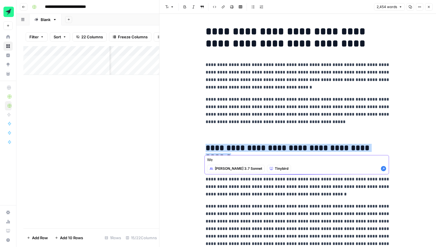
type textarea "W"
type textarea "Add a summary table that describes all of the alternatives, their pros and cons…"
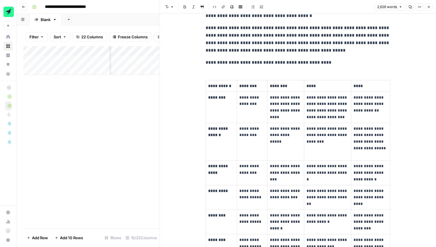
scroll to position [67, 0]
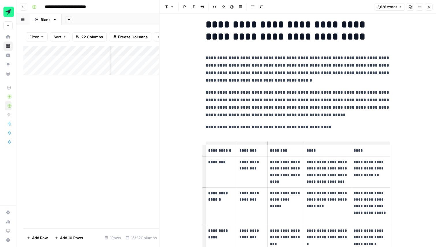
scroll to position [0, 0]
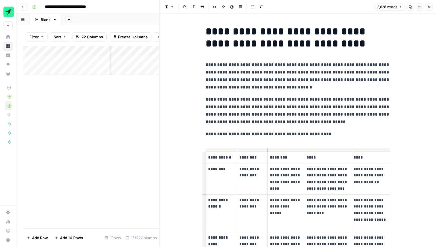
click at [262, 113] on p "**********" at bounding box center [297, 111] width 184 height 30
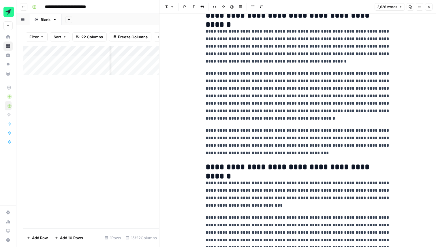
click at [277, 84] on p "**********" at bounding box center [297, 96] width 184 height 52
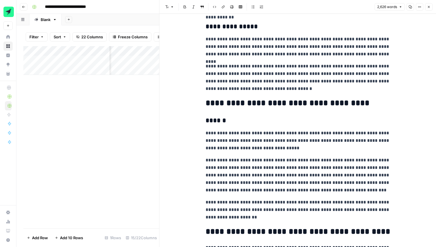
scroll to position [2179, 0]
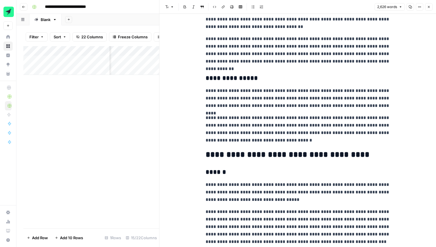
click at [429, 7] on icon "button" at bounding box center [428, 6] width 3 height 3
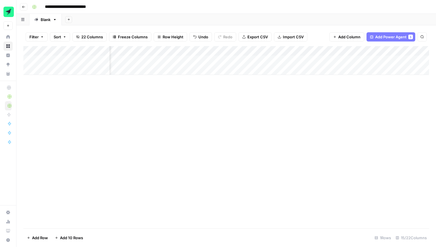
click at [197, 60] on div "Add Column" at bounding box center [225, 60] width 405 height 29
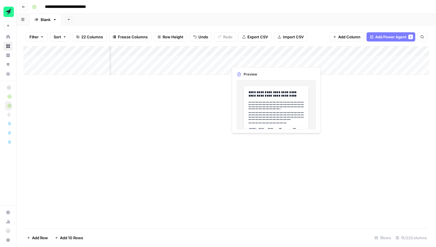
click at [259, 61] on div "Add Column" at bounding box center [225, 60] width 405 height 29
click at [255, 61] on div "Add Column" at bounding box center [225, 60] width 405 height 29
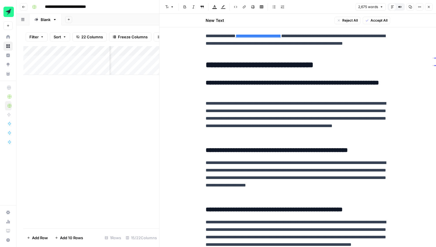
scroll to position [2727, 0]
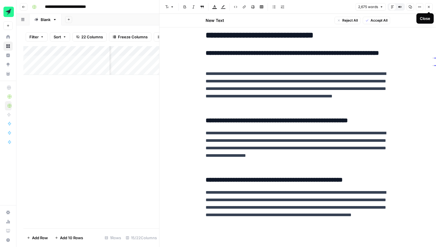
click at [430, 7] on icon "button" at bounding box center [428, 6] width 3 height 3
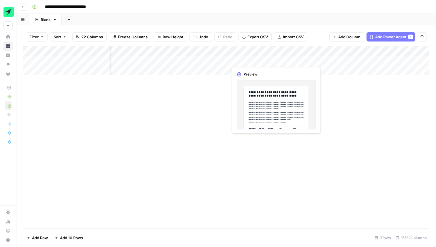
click at [250, 59] on div "Add Column" at bounding box center [225, 60] width 405 height 29
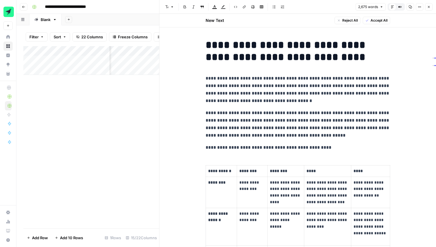
click at [274, 97] on p "**********" at bounding box center [297, 90] width 184 height 30
click at [218, 182] on strong "********" at bounding box center [216, 182] width 17 height 4
click at [230, 168] on p "**********" at bounding box center [221, 171] width 26 height 7
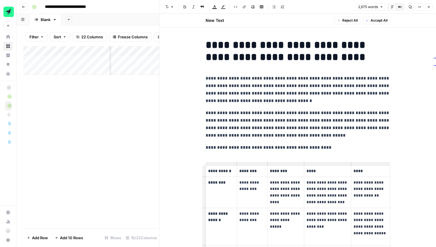
click at [220, 169] on p "**********" at bounding box center [221, 171] width 26 height 7
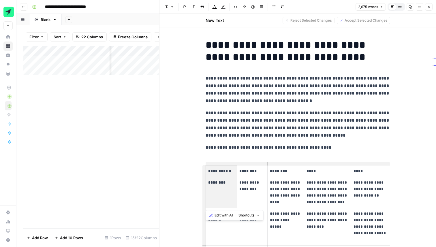
click at [230, 98] on p "**********" at bounding box center [297, 90] width 184 height 30
click at [246, 190] on p "**********" at bounding box center [252, 185] width 26 height 13
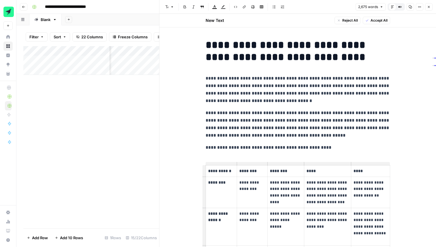
click at [218, 181] on strong "********" at bounding box center [216, 182] width 17 height 4
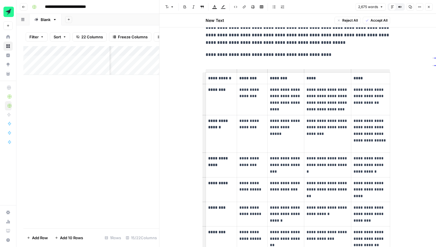
scroll to position [103, 0]
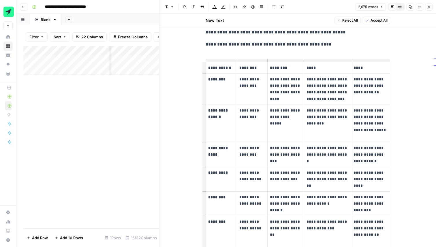
click at [219, 80] on strong "********" at bounding box center [216, 79] width 17 height 4
click at [324, 151] on p "**********" at bounding box center [327, 151] width 42 height 13
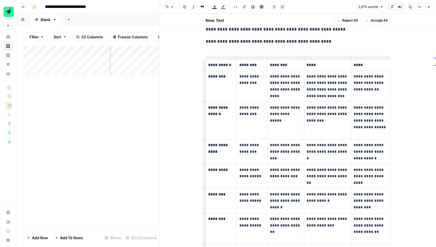
scroll to position [0, 0]
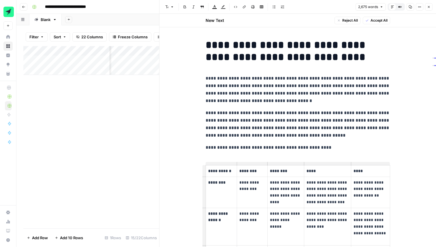
click at [140, 105] on div "Add Column" at bounding box center [91, 137] width 136 height 182
click at [428, 4] on button "Close" at bounding box center [428, 6] width 7 height 7
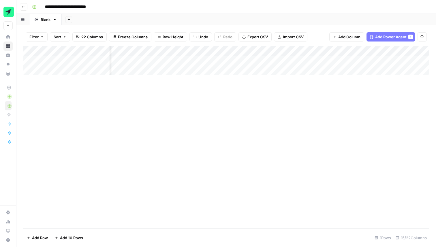
click at [309, 60] on div "Add Column" at bounding box center [225, 60] width 405 height 29
click at [183, 154] on div "Add Column" at bounding box center [225, 137] width 405 height 182
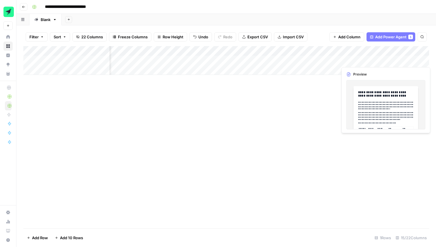
click at [356, 60] on div "Add Column" at bounding box center [225, 60] width 405 height 29
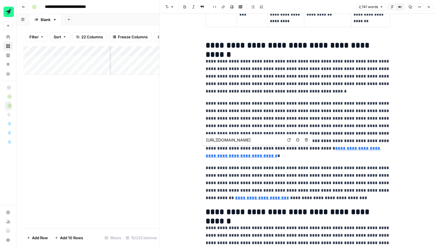
scroll to position [0, 62]
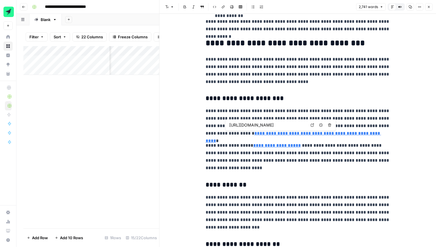
scroll to position [0, 32]
type input "[URL][DOMAIN_NAME]"
drag, startPoint x: 247, startPoint y: 146, endPoint x: 206, endPoint y: 146, distance: 40.3
click at [206, 146] on p "**********" at bounding box center [297, 157] width 184 height 30
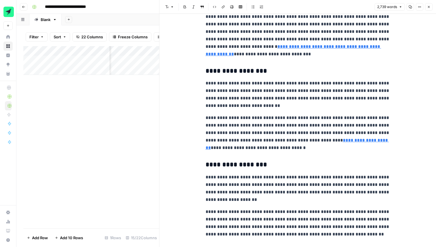
scroll to position [1834, 0]
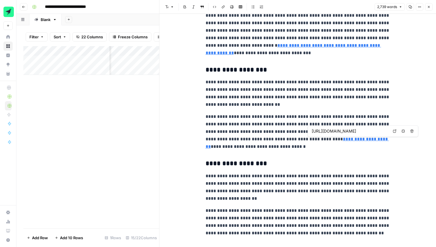
drag, startPoint x: 310, startPoint y: 141, endPoint x: 355, endPoint y: 135, distance: 45.6
click at [355, 135] on body "**********" at bounding box center [218, 123] width 436 height 247
click at [292, 146] on p "**********" at bounding box center [297, 131] width 184 height 37
drag, startPoint x: 309, startPoint y: 141, endPoint x: 335, endPoint y: 129, distance: 28.6
click at [334, 129] on body "**********" at bounding box center [218, 123] width 436 height 247
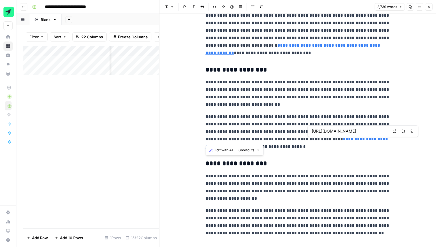
click at [294, 129] on p "**********" at bounding box center [297, 131] width 184 height 37
click at [359, 131] on p "**********" at bounding box center [297, 131] width 184 height 37
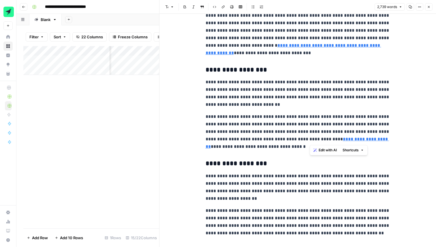
drag, startPoint x: 358, startPoint y: 131, endPoint x: 309, endPoint y: 139, distance: 49.5
click at [309, 139] on p "**********" at bounding box center [297, 131] width 184 height 37
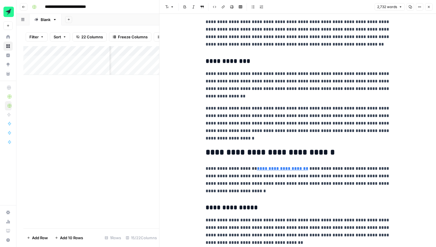
scroll to position [2018, 0]
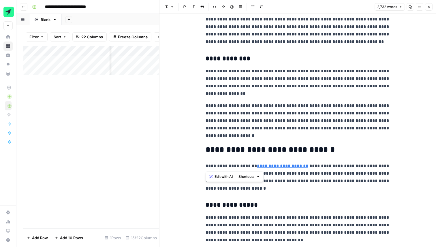
drag, startPoint x: 256, startPoint y: 167, endPoint x: 198, endPoint y: 167, distance: 57.6
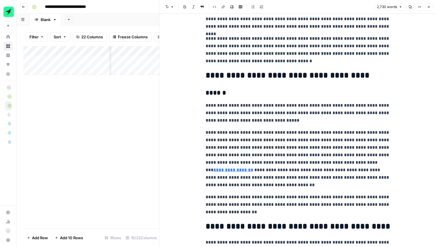
scroll to position [2305, 0]
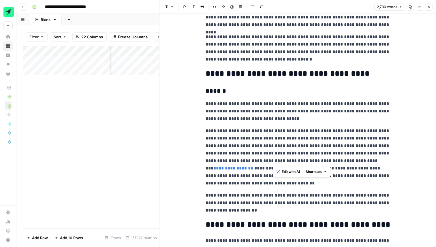
drag, startPoint x: 365, startPoint y: 161, endPoint x: 273, endPoint y: 147, distance: 92.8
click at [273, 147] on p "**********" at bounding box center [297, 157] width 184 height 60
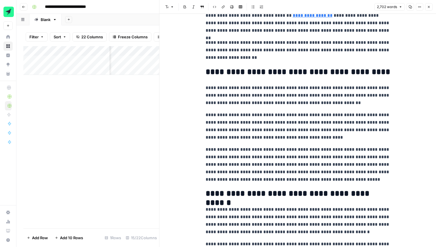
scroll to position [2437, 0]
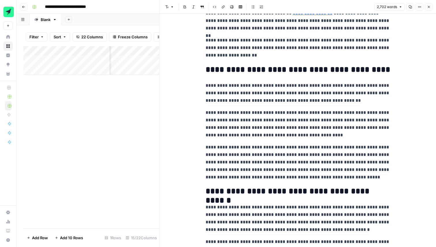
click at [364, 95] on p "**********" at bounding box center [297, 93] width 184 height 22
drag, startPoint x: 221, startPoint y: 101, endPoint x: 332, endPoint y: 95, distance: 111.1
click at [332, 95] on p "**********" at bounding box center [297, 93] width 184 height 22
click at [274, 112] on icon "button" at bounding box center [272, 111] width 3 height 3
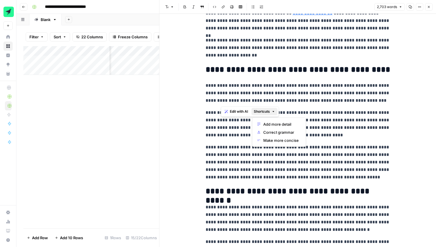
click at [223, 8] on button "Link" at bounding box center [222, 6] width 7 height 7
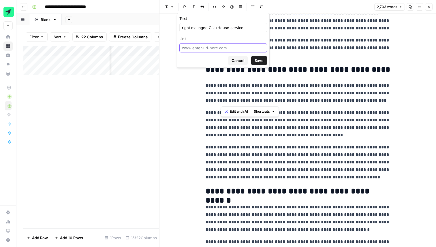
click at [224, 46] on input "Link" at bounding box center [223, 48] width 82 height 6
click at [211, 48] on input "Link" at bounding box center [223, 48] width 82 height 6
paste input "[URL][DOMAIN_NAME]"
type input "[URL][DOMAIN_NAME]"
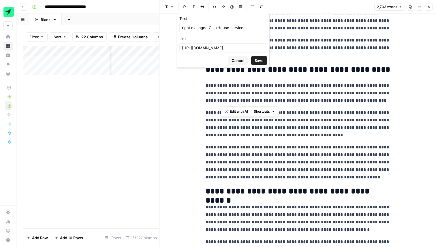
scroll to position [0, 0]
click at [258, 58] on span "Save" at bounding box center [258, 61] width 9 height 6
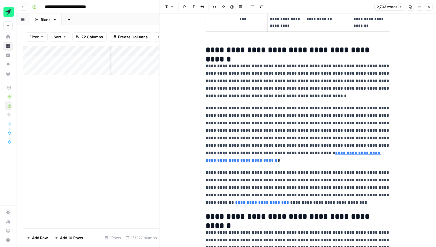
scroll to position [366, 0]
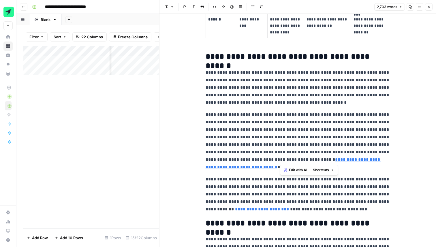
drag, startPoint x: 280, startPoint y: 161, endPoint x: 346, endPoint y: 151, distance: 67.5
click at [346, 151] on p "**********" at bounding box center [297, 141] width 184 height 60
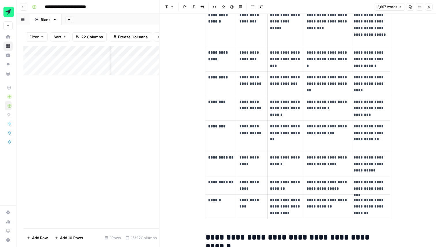
scroll to position [174, 0]
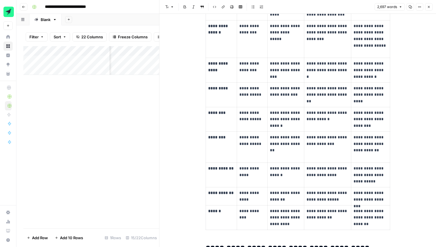
click at [138, 110] on div "Add Column" at bounding box center [91, 137] width 136 height 182
click at [429, 5] on icon "button" at bounding box center [428, 6] width 3 height 3
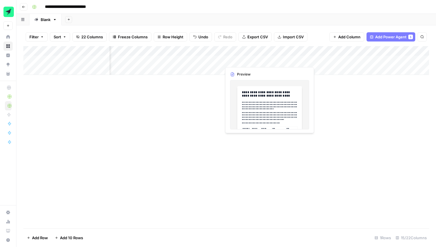
scroll to position [0, 495]
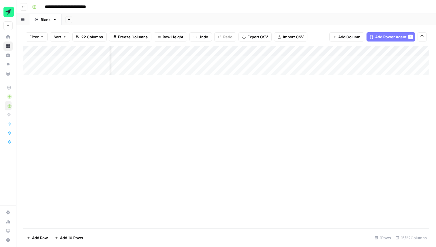
click at [138, 58] on div "Add Column" at bounding box center [225, 60] width 405 height 29
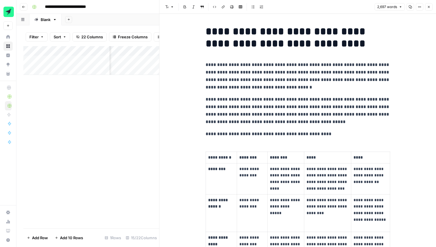
click at [269, 33] on h1 "**********" at bounding box center [297, 37] width 184 height 24
click at [120, 95] on div "Add Column" at bounding box center [91, 137] width 136 height 182
click at [240, 32] on h1 "**********" at bounding box center [297, 37] width 184 height 24
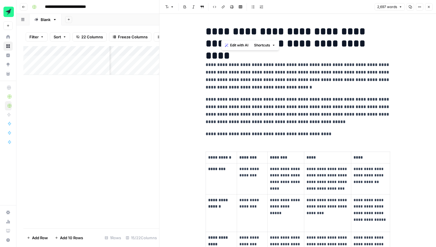
click at [240, 32] on h1 "**********" at bounding box center [297, 37] width 184 height 24
click at [111, 93] on div "Add Column" at bounding box center [91, 137] width 136 height 182
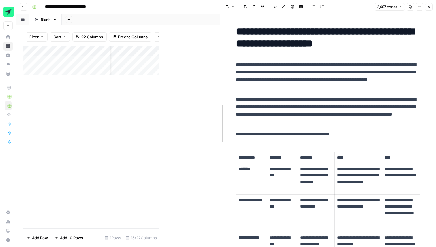
drag, startPoint x: 159, startPoint y: 9, endPoint x: 249, endPoint y: 10, distance: 89.3
click at [429, 9] on button "Close" at bounding box center [428, 6] width 7 height 7
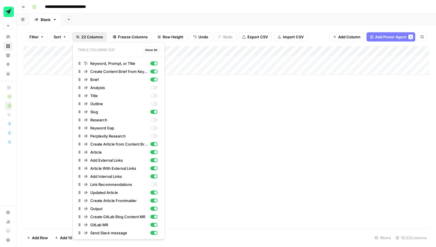
click at [92, 36] on span "22 Columns" at bounding box center [92, 37] width 22 height 6
click at [152, 97] on div "button" at bounding box center [152, 95] width 3 height 3
click at [289, 102] on div "Add Column" at bounding box center [225, 137] width 405 height 182
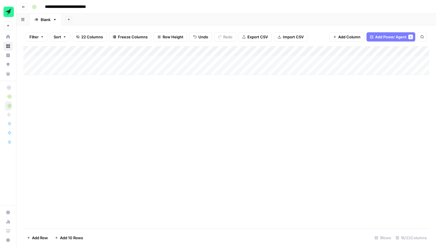
click at [267, 58] on div "Add Column" at bounding box center [225, 60] width 405 height 29
click at [278, 59] on div "Add Column" at bounding box center [225, 60] width 405 height 29
click at [278, 59] on textarea "**********" at bounding box center [298, 61] width 101 height 8
click at [278, 59] on textarea "**********" at bounding box center [297, 61] width 99 height 8
type textarea "**********"
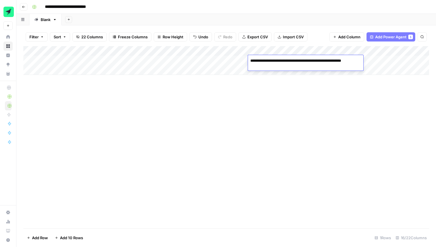
click at [283, 80] on div "Add Column" at bounding box center [225, 137] width 405 height 182
click at [279, 54] on div "Add Column" at bounding box center [225, 60] width 405 height 29
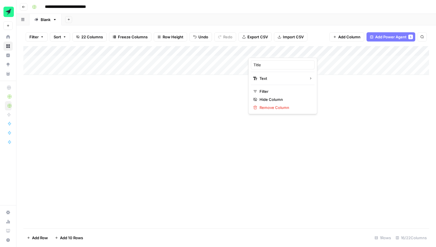
click at [372, 61] on div "Add Column" at bounding box center [225, 60] width 405 height 29
click at [239, 60] on div "Add Column" at bounding box center [225, 60] width 405 height 29
click at [250, 59] on div "Add Column" at bounding box center [225, 60] width 405 height 29
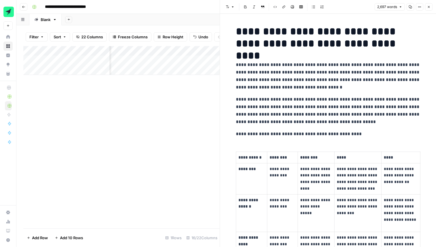
click at [315, 28] on h1 "**********" at bounding box center [328, 37] width 184 height 24
copy h1 "**********"
click at [193, 104] on div "Add Column" at bounding box center [121, 137] width 196 height 182
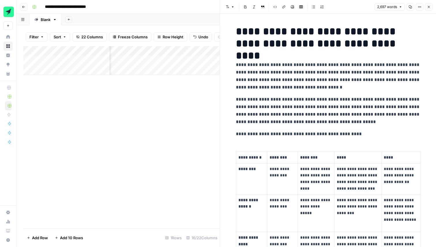
scroll to position [0, 68]
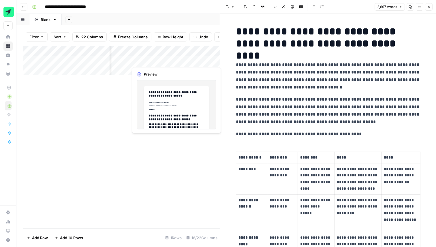
click at [196, 63] on div "Add Column" at bounding box center [121, 60] width 196 height 29
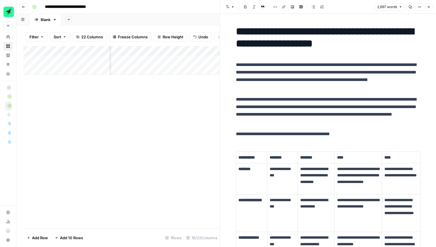
click at [197, 62] on div "Add Column" at bounding box center [121, 60] width 196 height 29
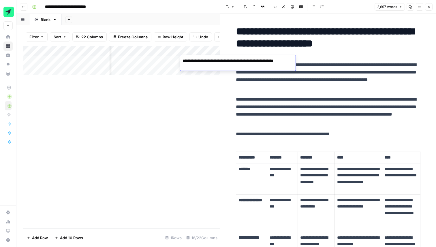
click at [197, 62] on textarea "**********" at bounding box center [237, 64] width 115 height 14
type textarea "**********"
click at [173, 102] on div "Add Column" at bounding box center [121, 137] width 196 height 182
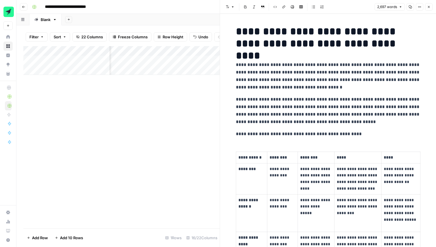
click at [141, 59] on div "Add Column" at bounding box center [121, 60] width 196 height 29
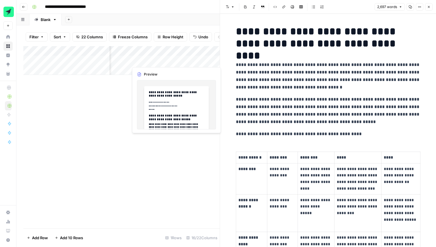
click at [103, 92] on div "Add Column" at bounding box center [121, 137] width 196 height 182
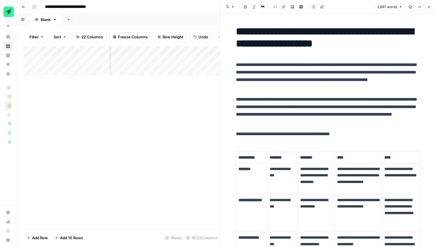
click at [429, 7] on icon "button" at bounding box center [429, 7] width 2 height 2
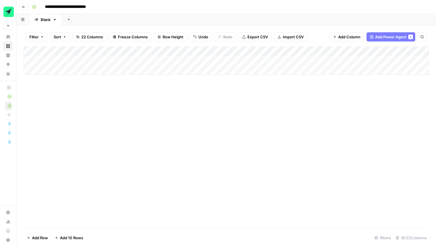
click at [126, 143] on div "Add Column" at bounding box center [225, 137] width 405 height 182
click at [150, 59] on div "Add Column" at bounding box center [225, 60] width 405 height 29
click at [167, 60] on div "Add Column" at bounding box center [225, 60] width 405 height 29
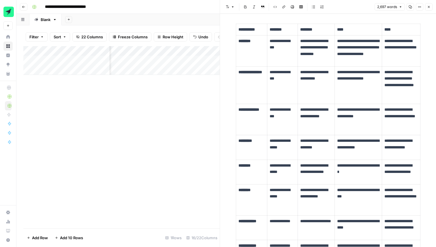
scroll to position [116, 0]
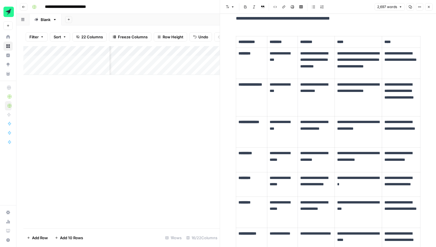
click at [429, 5] on icon "button" at bounding box center [428, 6] width 3 height 3
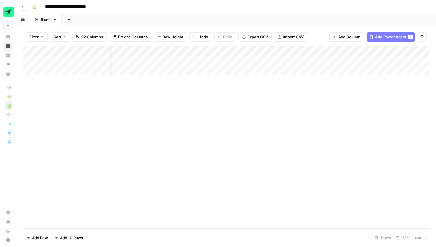
scroll to position [0, 599]
click at [144, 61] on div "Add Column" at bounding box center [225, 60] width 405 height 29
click at [277, 59] on div "Add Column" at bounding box center [225, 60] width 405 height 29
click at [304, 61] on div "Add Column" at bounding box center [225, 60] width 405 height 29
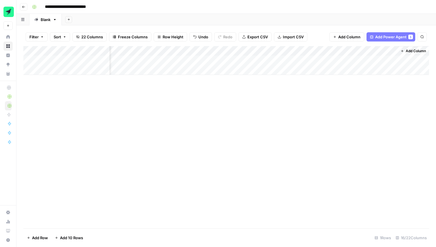
click at [363, 61] on div "Add Column" at bounding box center [225, 60] width 405 height 29
click at [304, 58] on div "Add Column" at bounding box center [225, 60] width 405 height 29
click at [301, 60] on div "Add Column" at bounding box center [225, 60] width 405 height 29
click at [329, 60] on input "**********" at bounding box center [328, 61] width 92 height 7
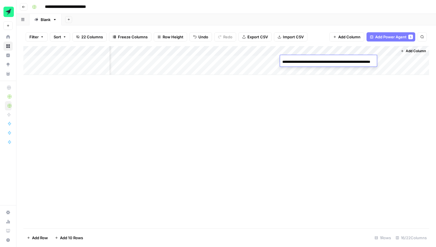
click at [329, 60] on input "**********" at bounding box center [328, 61] width 92 height 7
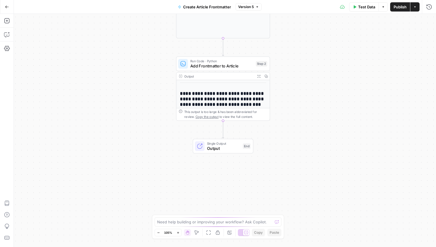
click at [162, 106] on div "**********" at bounding box center [225, 130] width 422 height 233
click at [224, 121] on icon "Edge from step_2 to end" at bounding box center [223, 130] width 2 height 18
click at [222, 118] on div "This output is too large & has been abbreviated for review. Copy the output to …" at bounding box center [225, 115] width 83 height 10
click at [244, 128] on div "**********" at bounding box center [225, 130] width 422 height 233
click at [192, 131] on div "**********" at bounding box center [225, 130] width 422 height 233
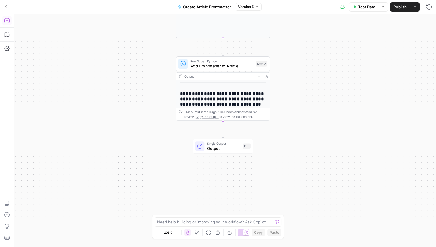
drag, startPoint x: 3, startPoint y: 23, endPoint x: 5, endPoint y: 20, distance: 3.7
click at [5, 20] on icon "button" at bounding box center [7, 21] width 6 height 6
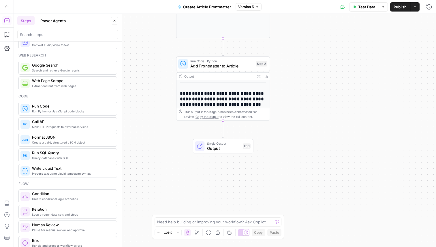
scroll to position [62, 0]
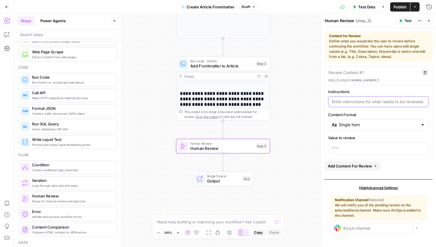
click at [364, 99] on input "Instructions" at bounding box center [378, 102] width 93 height 6
type input "Review the final content"
click at [352, 122] on div "Single Item" at bounding box center [378, 124] width 101 height 11
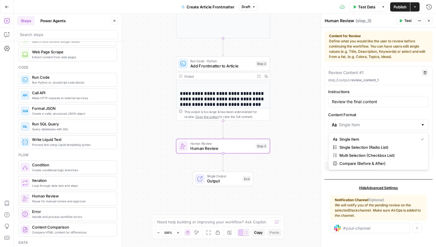
type input "Single Item"
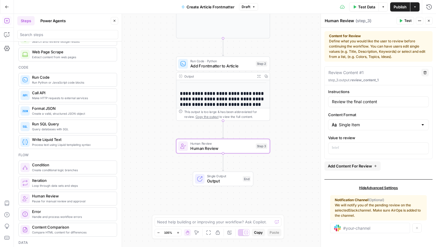
click at [416, 111] on div "Instructions Review the final content Content Format Single Item Value to review" at bounding box center [377, 121] width 107 height 65
click at [341, 143] on div at bounding box center [378, 148] width 100 height 11
click at [423, 148] on icon "button" at bounding box center [423, 147] width 3 height 3
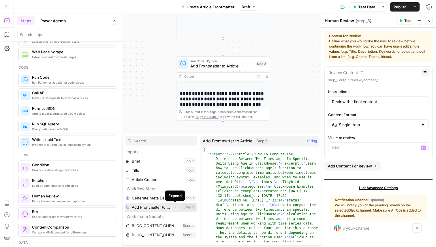
click at [176, 207] on icon "button" at bounding box center [174, 206] width 3 height 3
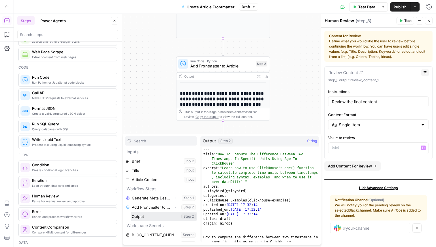
click at [149, 218] on button "Select variable Output" at bounding box center [164, 216] width 66 height 9
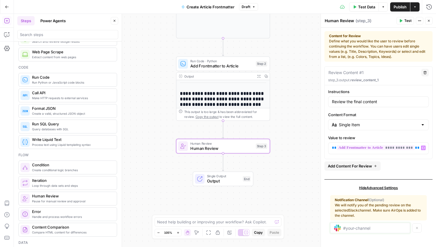
click at [377, 228] on input "text" at bounding box center [374, 227] width 63 height 5
type input "a"
click at [420, 225] on div "feed-airops-review Remove Channel" at bounding box center [378, 226] width 97 height 13
click at [404, 22] on span "Test" at bounding box center [407, 20] width 7 height 5
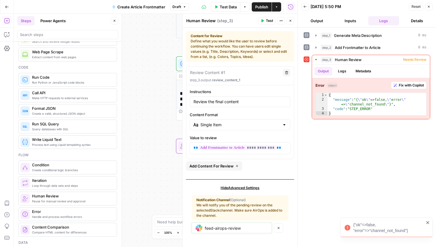
click at [242, 230] on input "feed-airops-review" at bounding box center [236, 227] width 63 height 5
type input "feed-airops-reviews"
click at [268, 227] on div "feed-airops-reviews Remove Channel" at bounding box center [240, 226] width 97 height 13
click at [264, 20] on icon "button" at bounding box center [262, 20] width 3 height 3
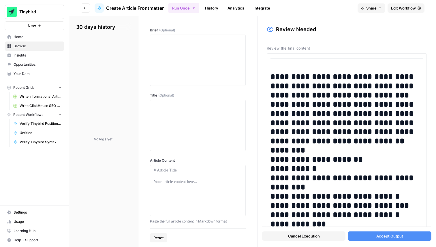
click at [280, 46] on span "Review the final content" at bounding box center [347, 48] width 160 height 6
click at [348, 107] on h2 "**********" at bounding box center [346, 159] width 152 height 175
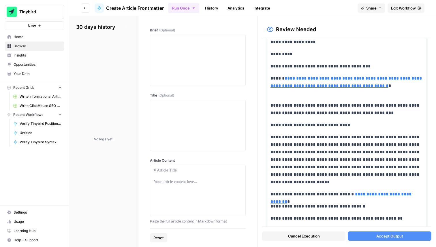
scroll to position [2281, 0]
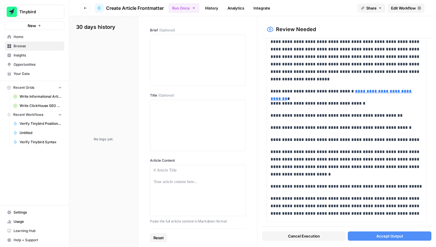
click at [292, 236] on span "Cancel Execution" at bounding box center [304, 236] width 32 height 6
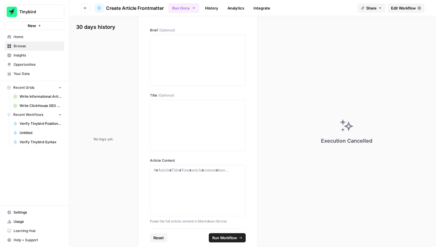
click at [403, 7] on span "Edit Workflow" at bounding box center [403, 8] width 25 height 6
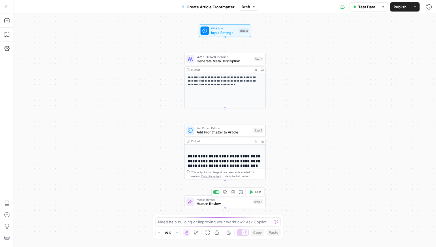
click at [234, 193] on icon "button" at bounding box center [233, 192] width 4 height 4
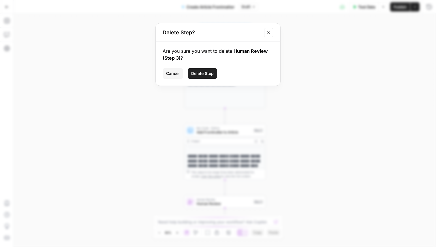
click at [202, 69] on button "Delete Step" at bounding box center [202, 73] width 29 height 10
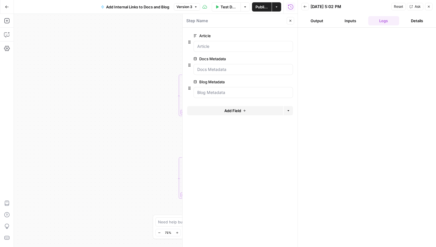
click at [156, 58] on div "Workflow Input Settings Inputs LLM · GPT-4.1 Identify Core Concept Mentions Ste…" at bounding box center [156, 130] width 284 height 233
click at [430, 5] on icon "button" at bounding box center [428, 6] width 3 height 3
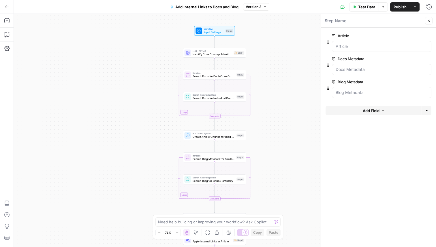
click at [398, 7] on span "Publish" at bounding box center [399, 7] width 13 height 6
